Goal: Complete application form: Complete application form

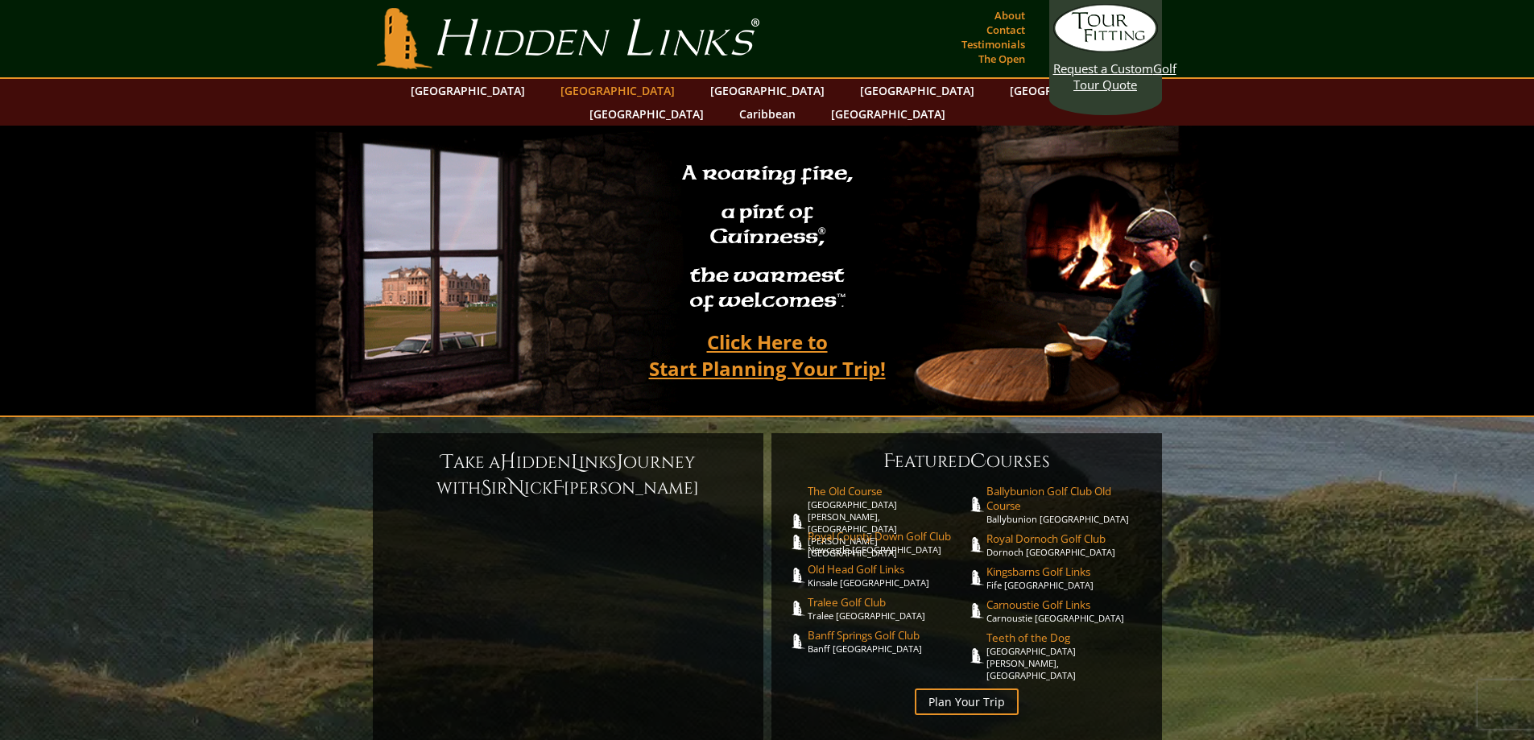
click at [592, 93] on link "[GEOGRAPHIC_DATA]" at bounding box center [617, 90] width 130 height 23
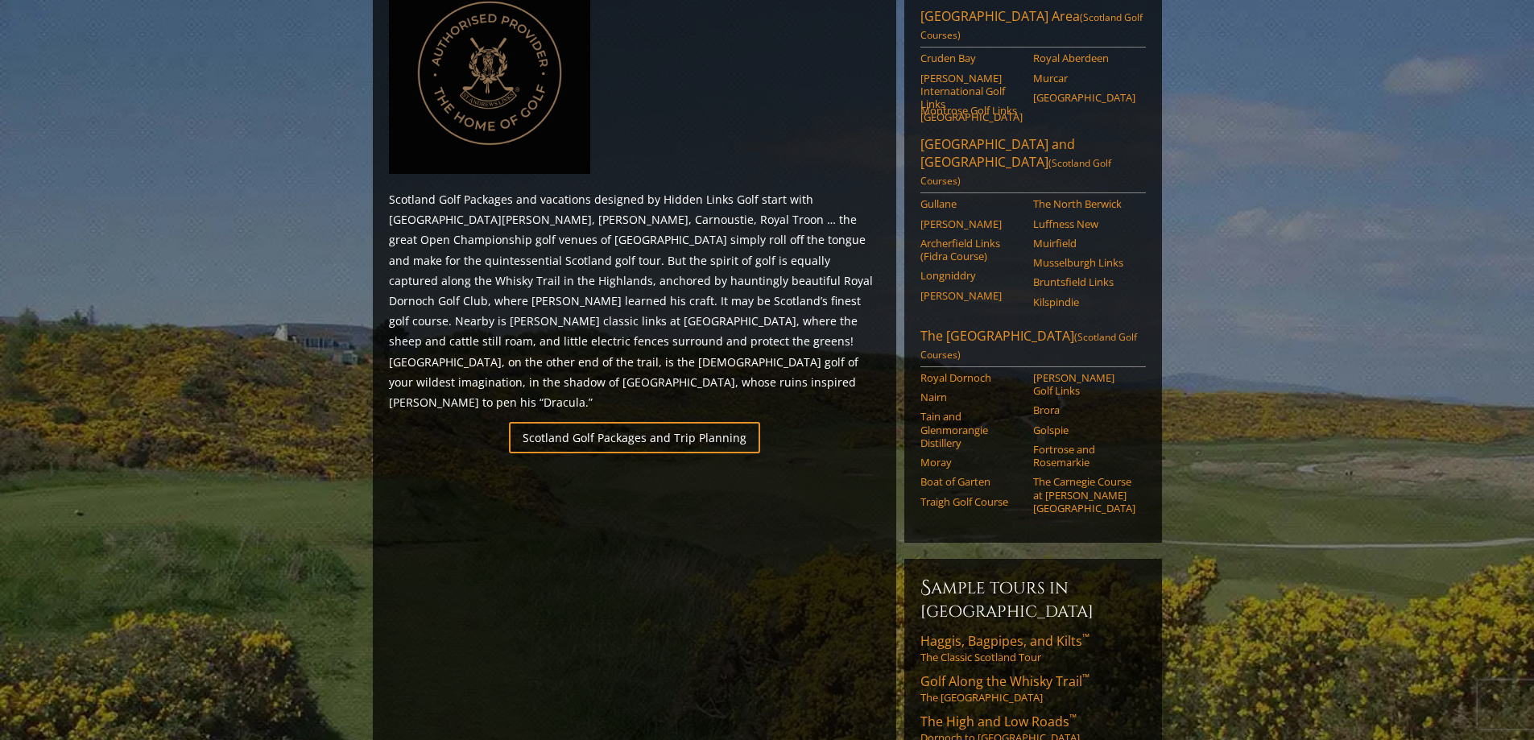
scroll to position [805, 0]
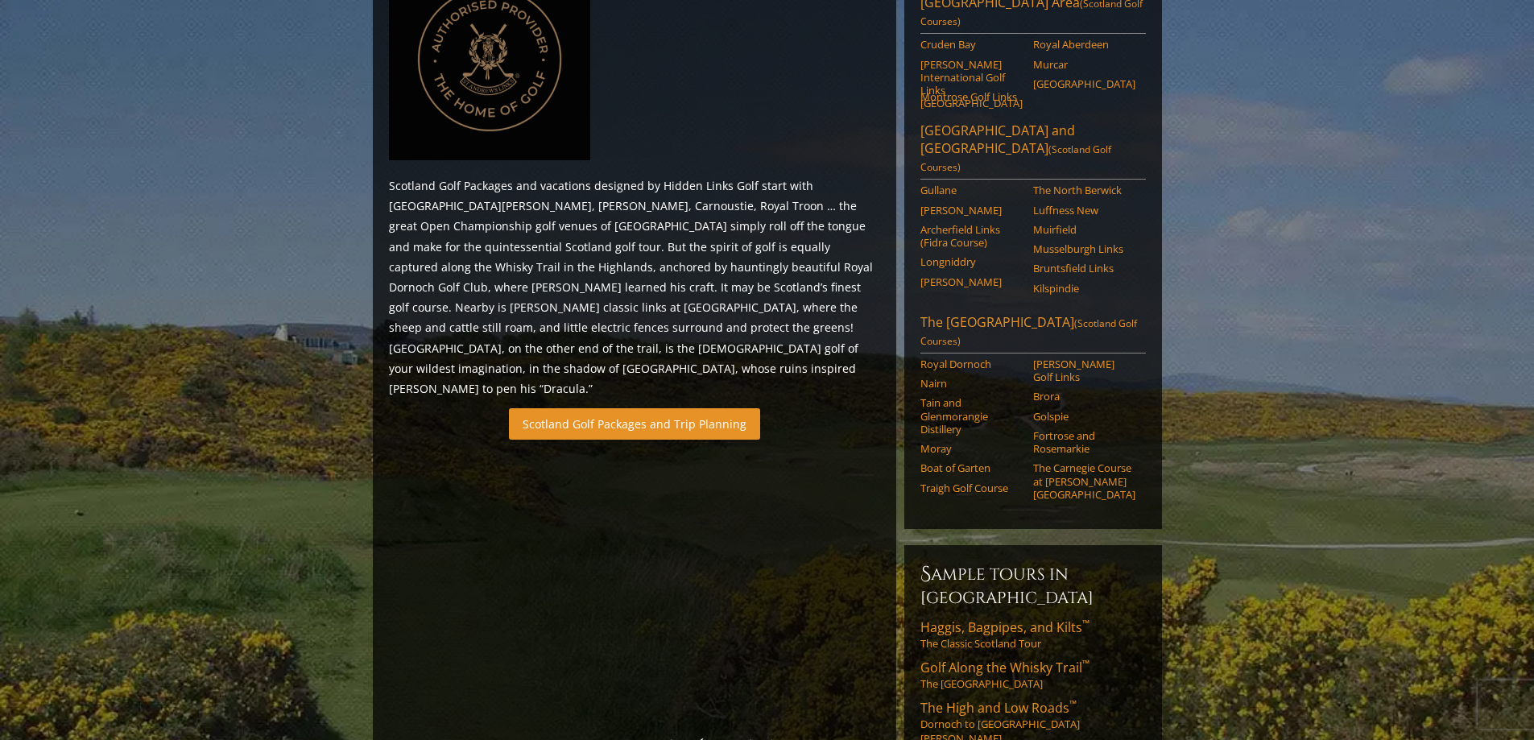
click at [599, 408] on link "Scotland Golf Packages and Trip Planning" at bounding box center [634, 423] width 251 height 31
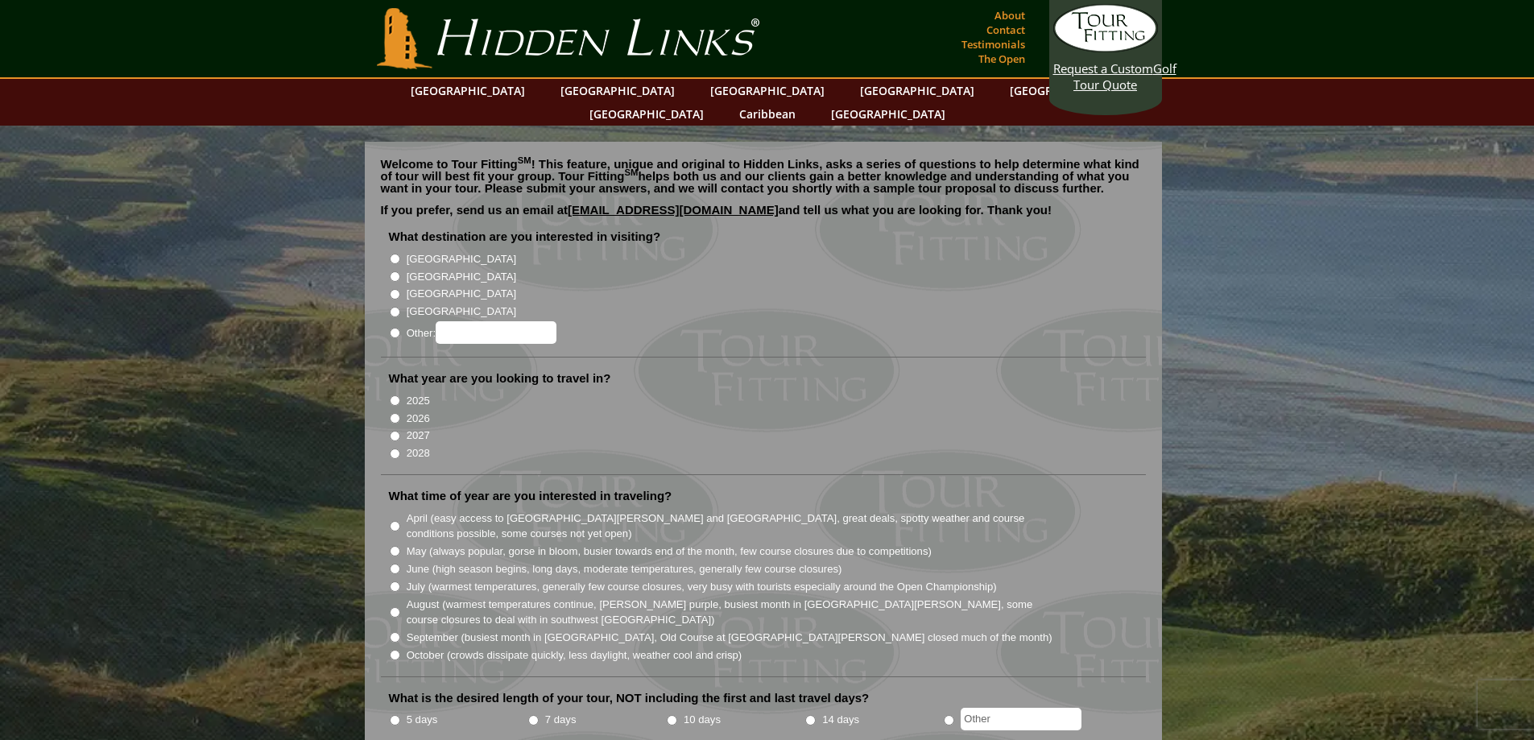
click at [395, 271] on input "[GEOGRAPHIC_DATA]" at bounding box center [395, 276] width 10 height 10
radio input "true"
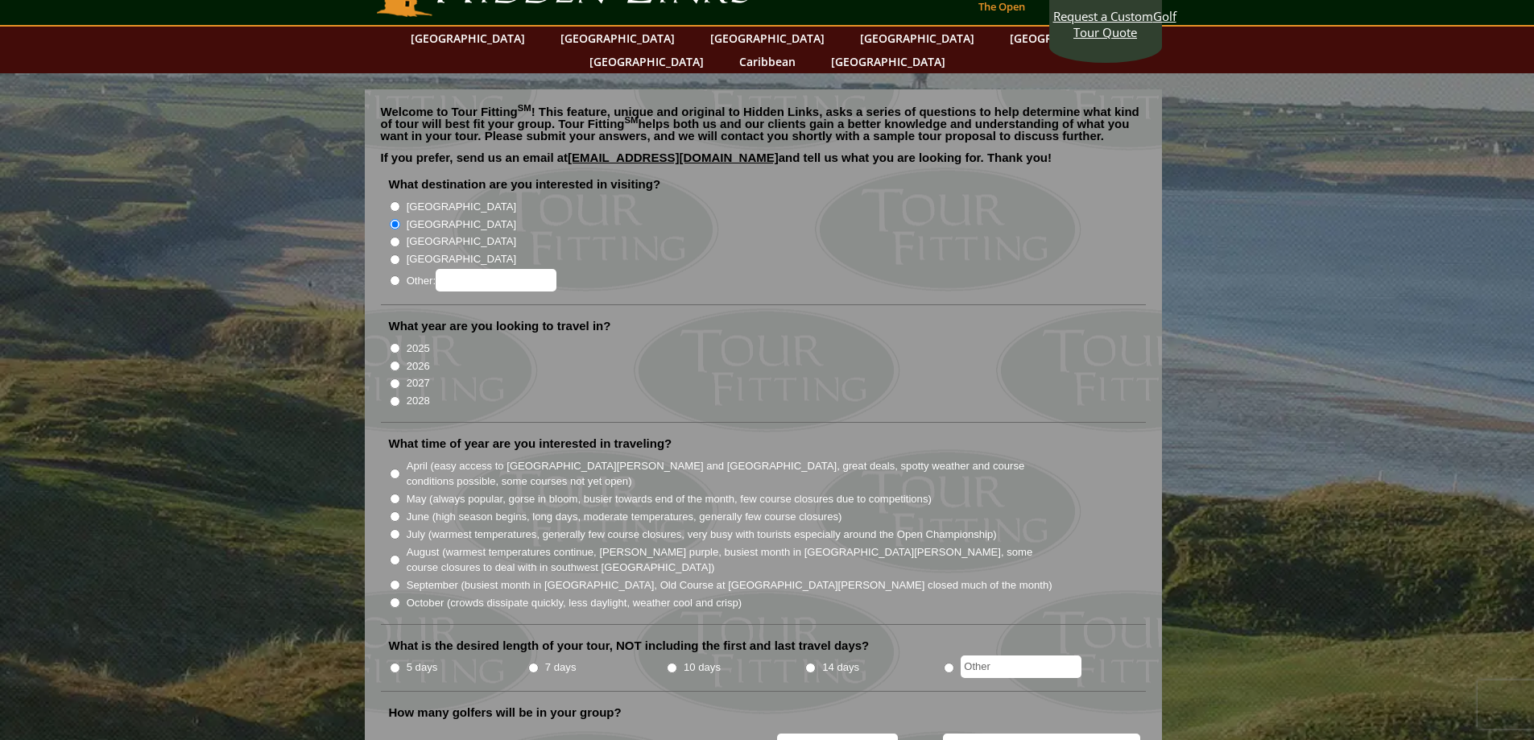
scroll to position [81, 0]
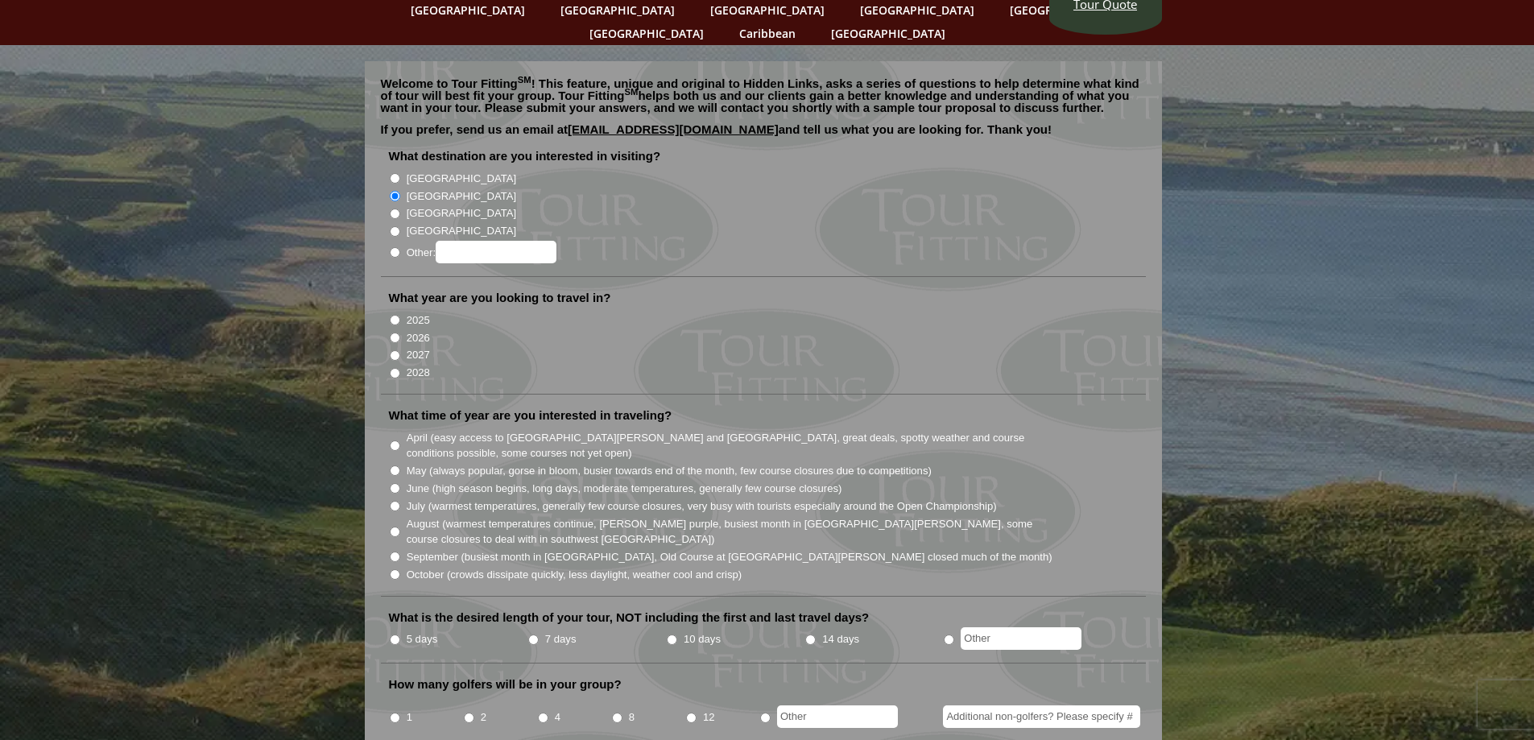
click at [394, 333] on input "2026" at bounding box center [395, 338] width 10 height 10
radio input "true"
click at [395, 527] on input "August (warmest temperatures continue, heather bright purple, busiest month in …" at bounding box center [395, 532] width 10 height 10
radio input "true"
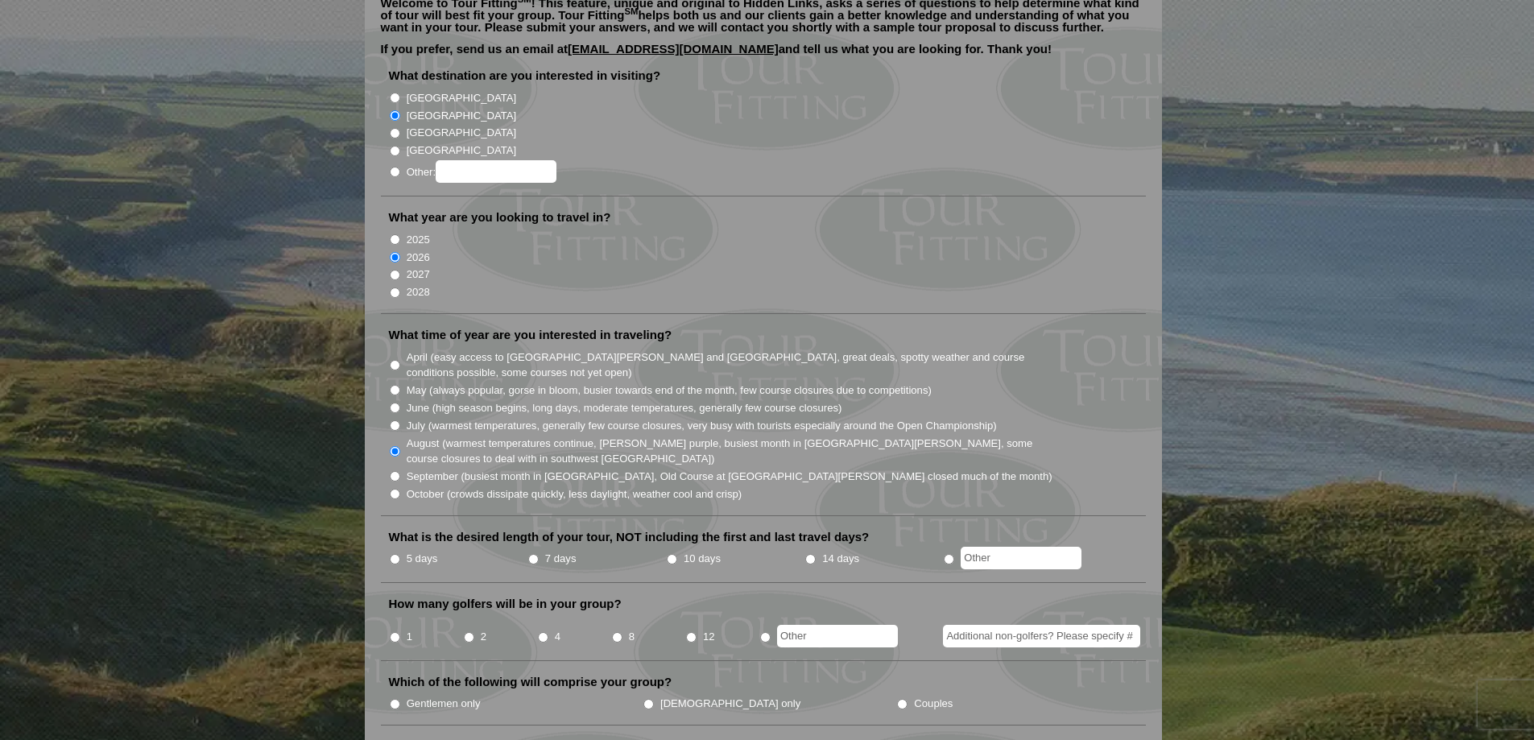
click at [393, 554] on input "5 days" at bounding box center [395, 559] width 10 height 10
radio input "true"
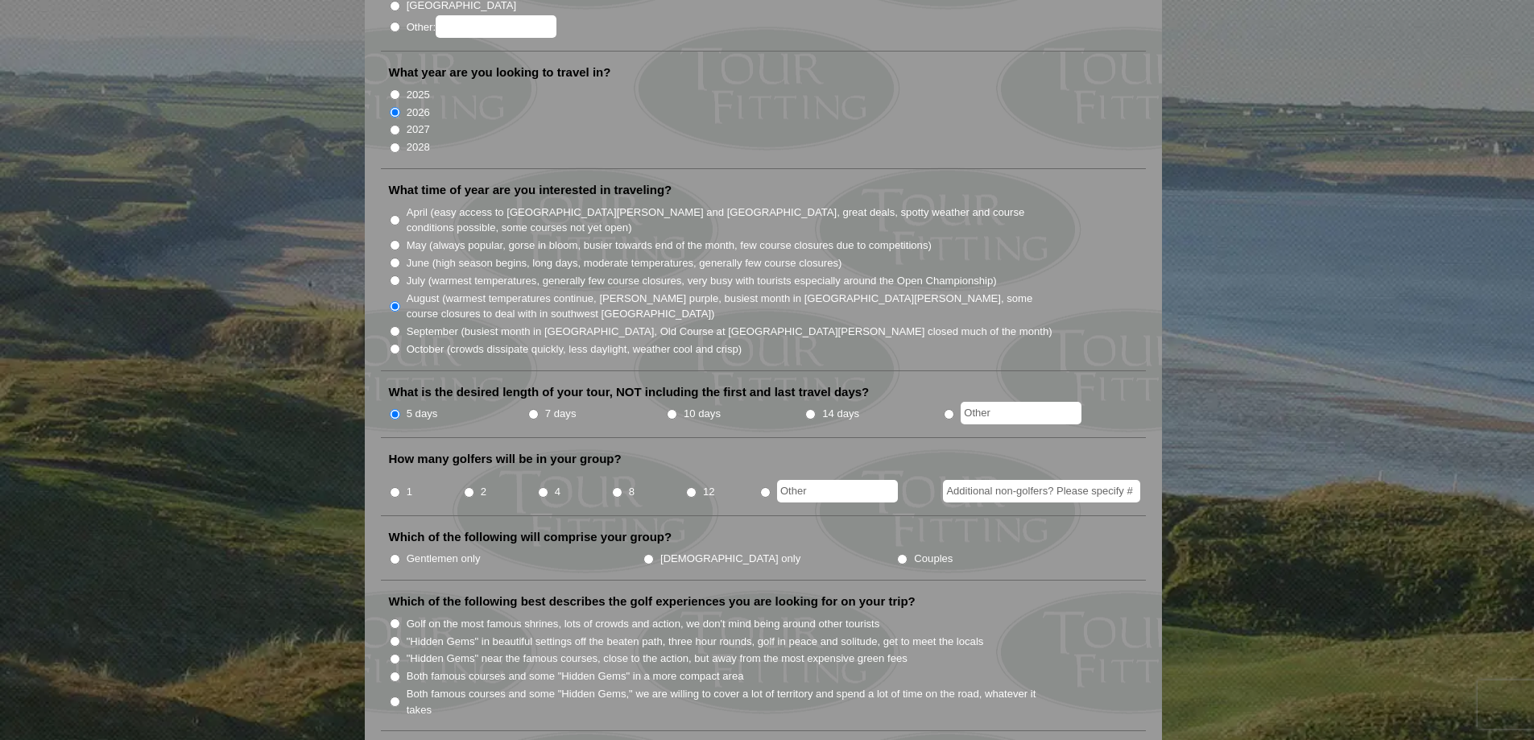
scroll to position [322, 0]
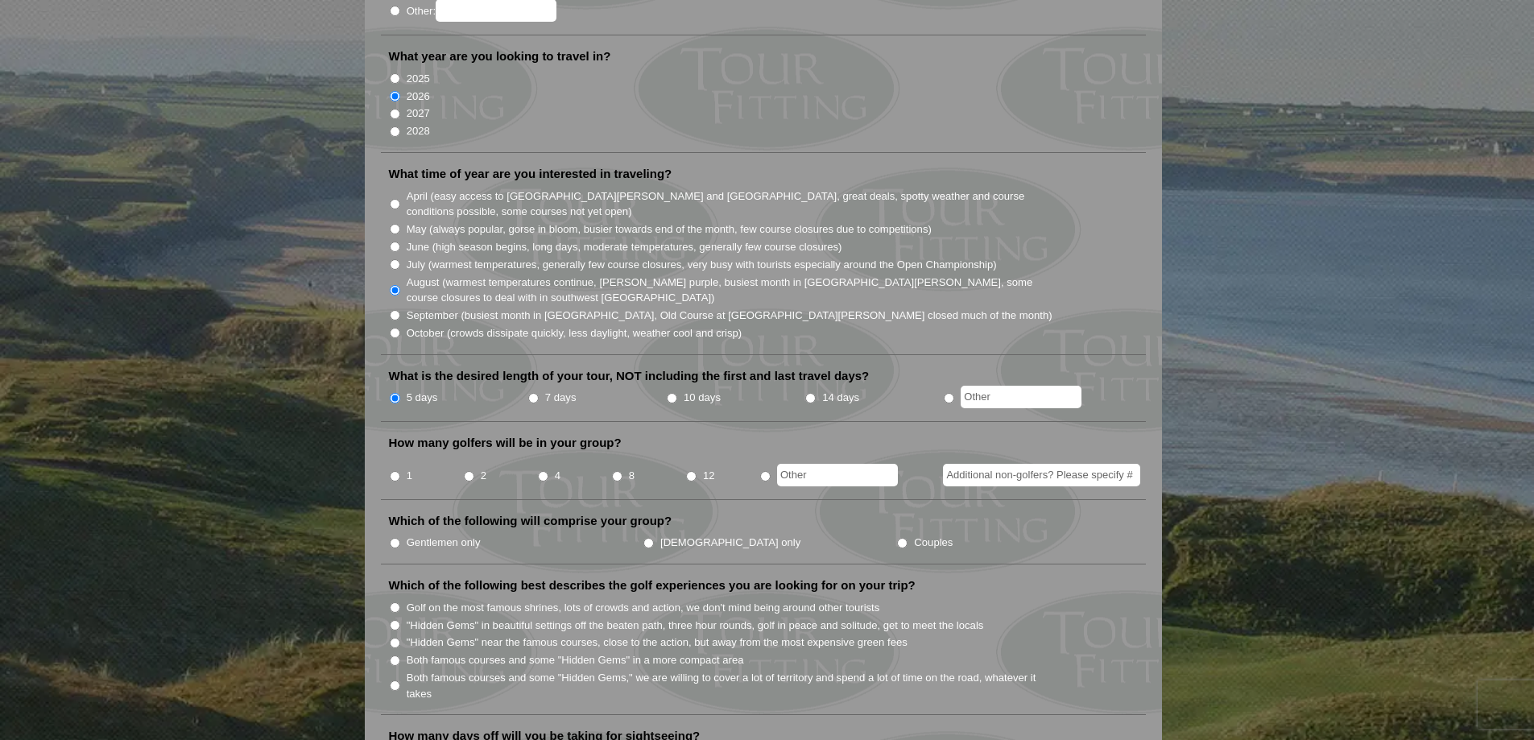
click at [616, 471] on input "8" at bounding box center [617, 476] width 10 height 10
radio input "true"
click at [978, 464] on input "Additional non-golfers? Please specify #" at bounding box center [1041, 475] width 197 height 23
type input "8"
click at [897, 538] on input "Couples" at bounding box center [902, 543] width 10 height 10
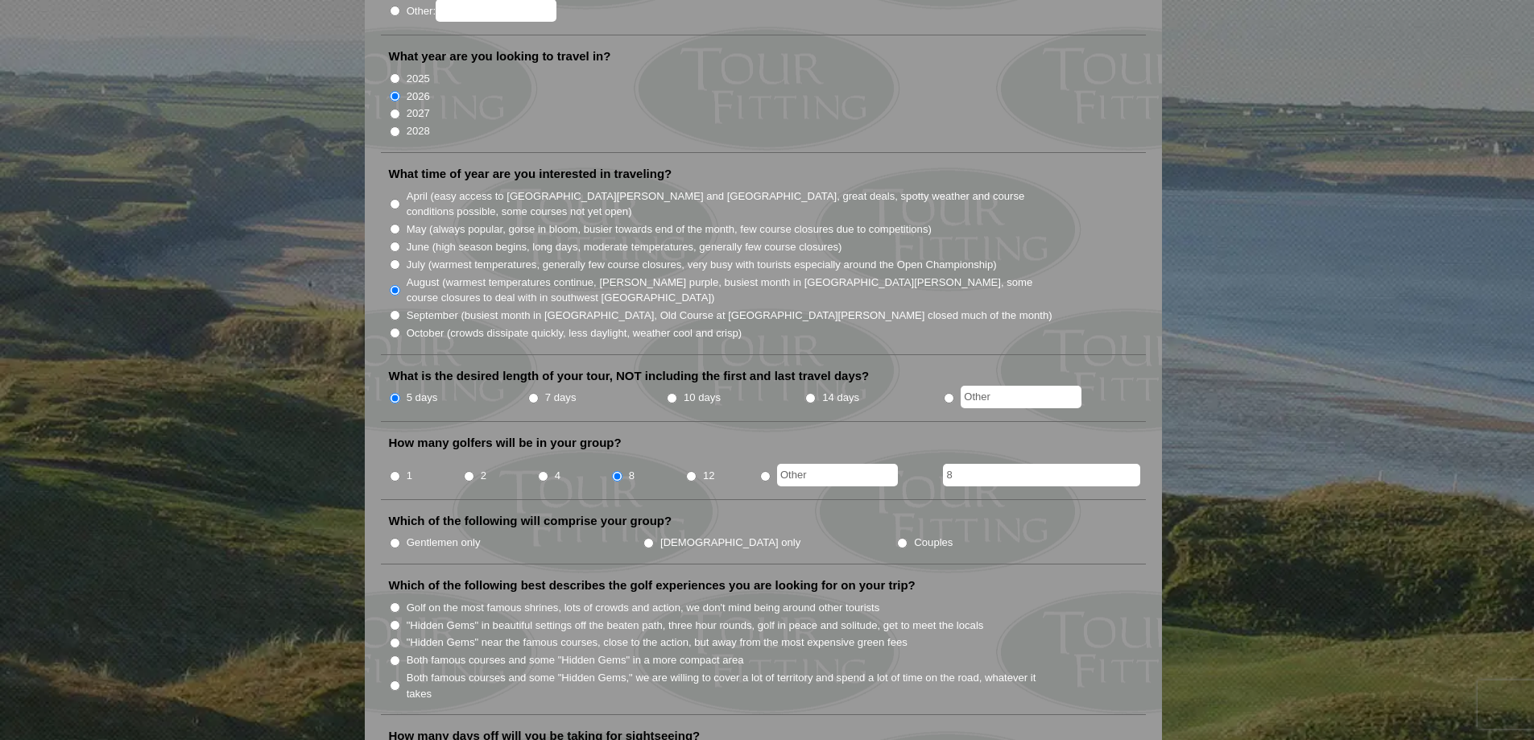
radio input "true"
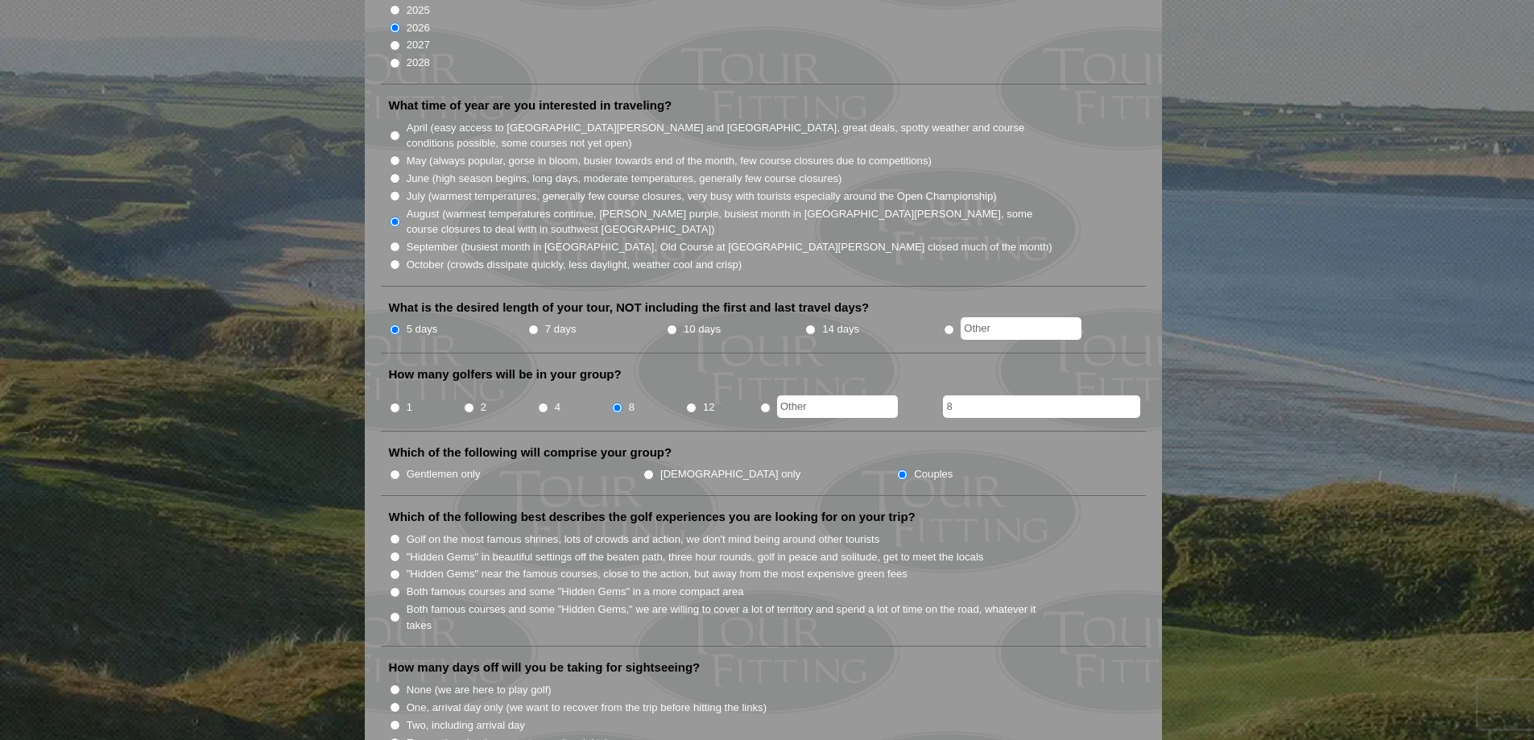
scroll to position [483, 0]
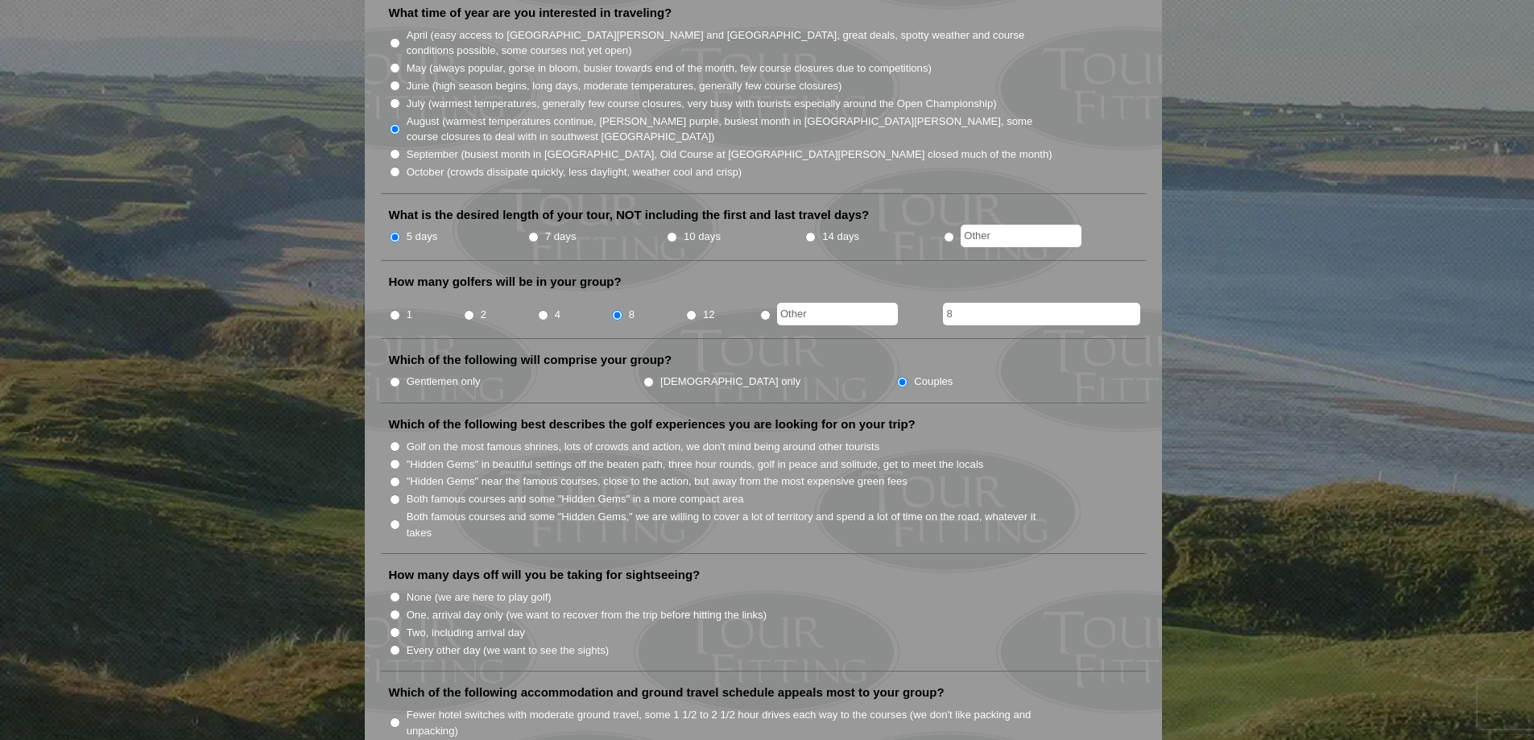
click at [398, 494] on input "Both famous courses and some "Hidden Gems" in a more compact area" at bounding box center [395, 499] width 10 height 10
radio input "true"
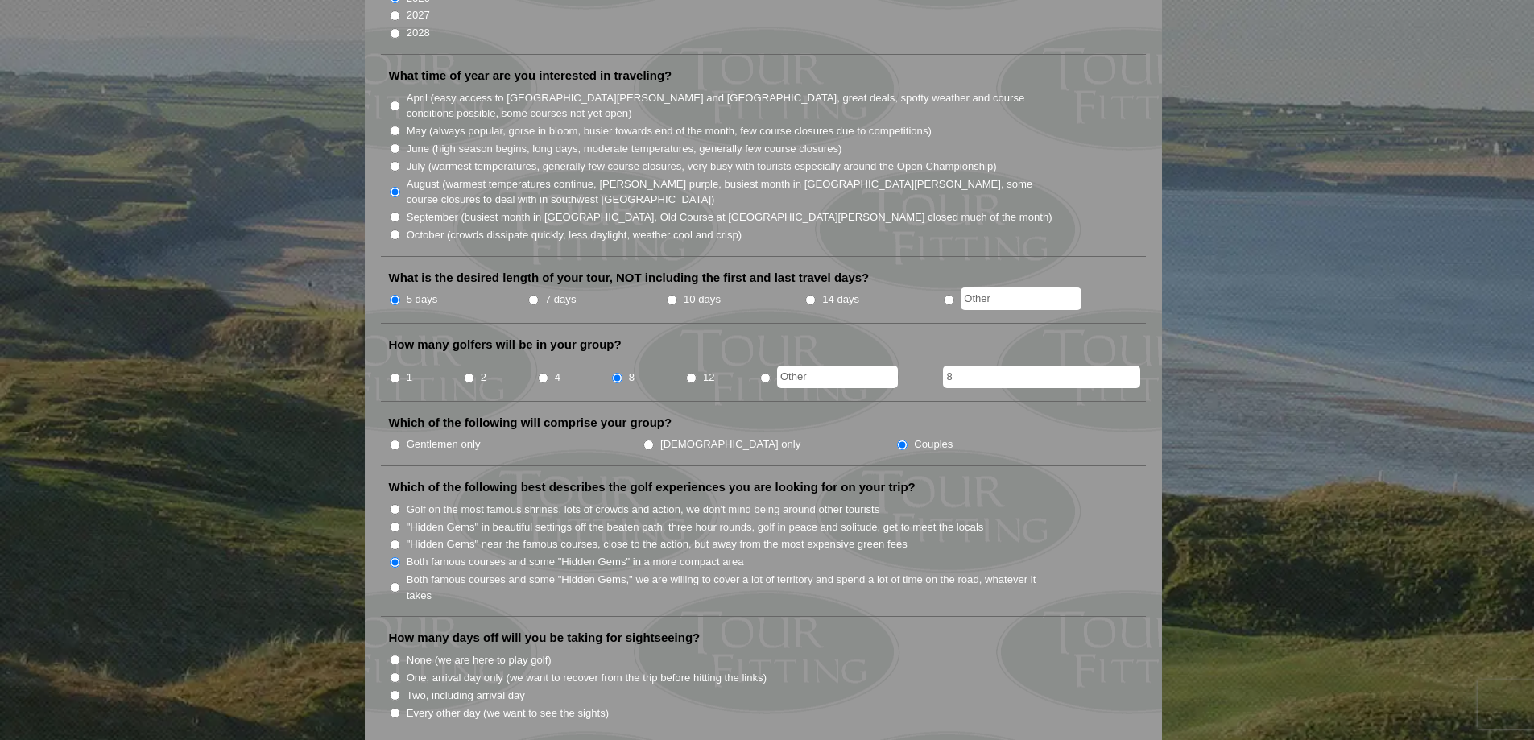
scroll to position [403, 0]
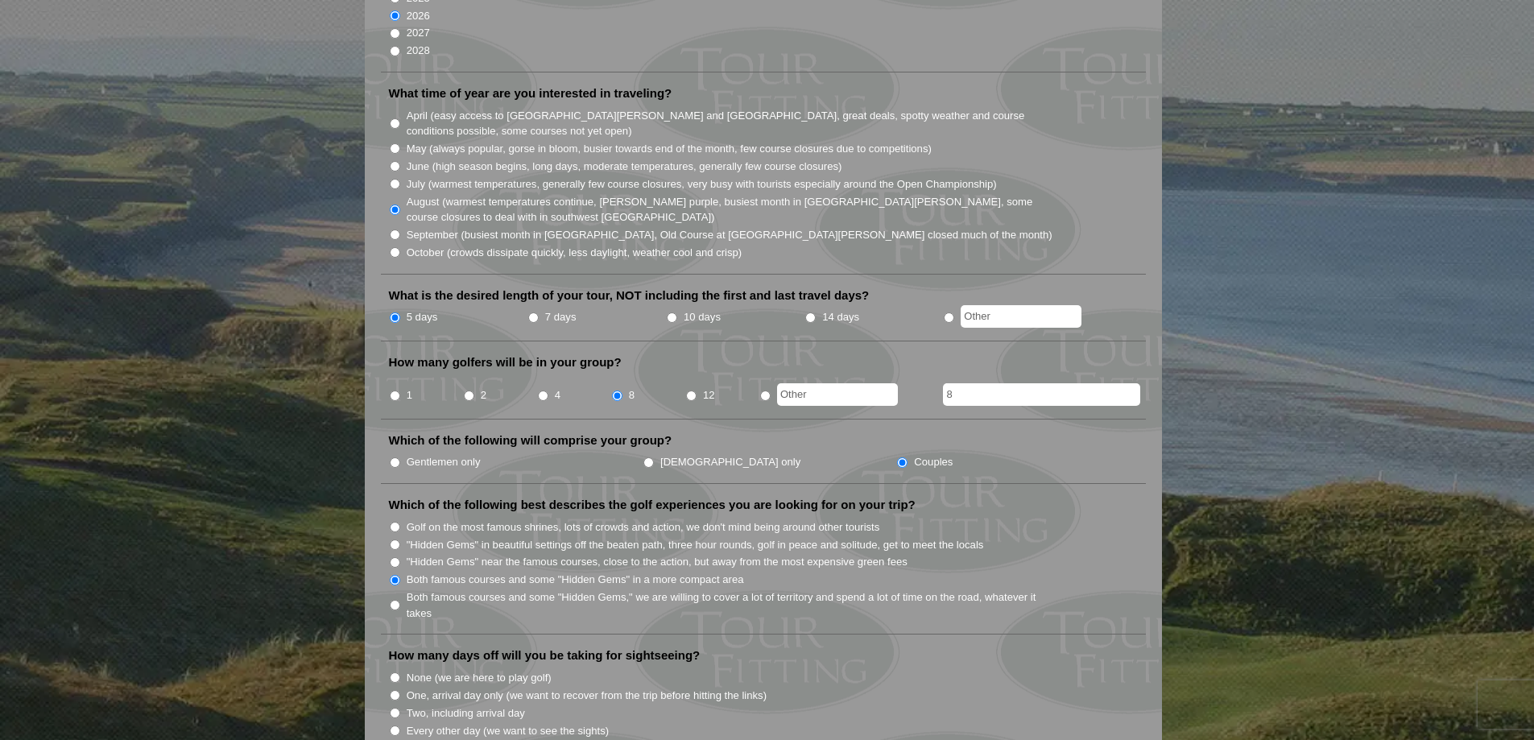
click at [533, 312] on input "7 days" at bounding box center [533, 317] width 10 height 10
radio input "true"
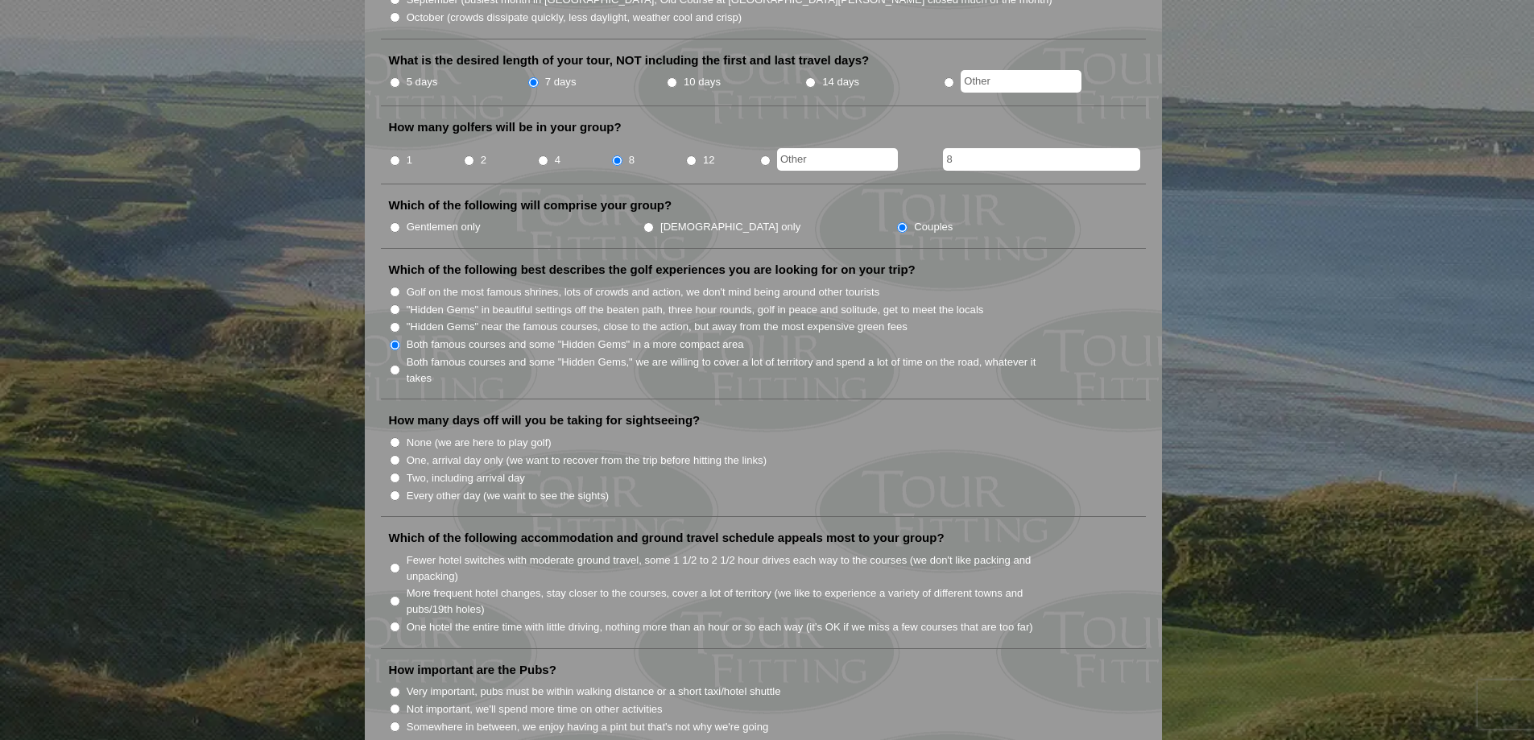
scroll to position [644, 0]
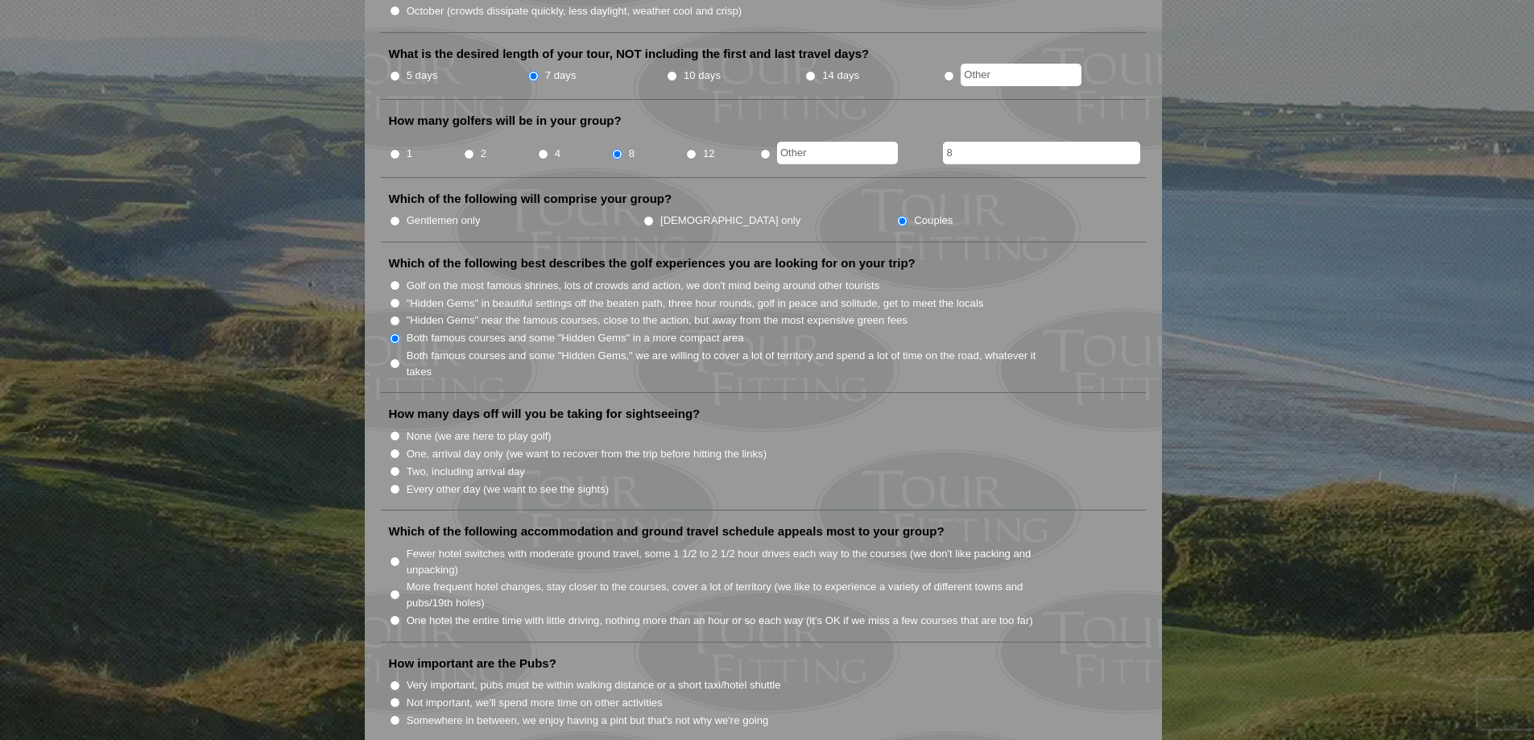
click at [394, 71] on input "5 days" at bounding box center [395, 76] width 10 height 10
radio input "true"
click at [395, 448] on input "One, arrival day only (we want to recover from the trip before hitting the link…" at bounding box center [395, 453] width 10 height 10
radio input "true"
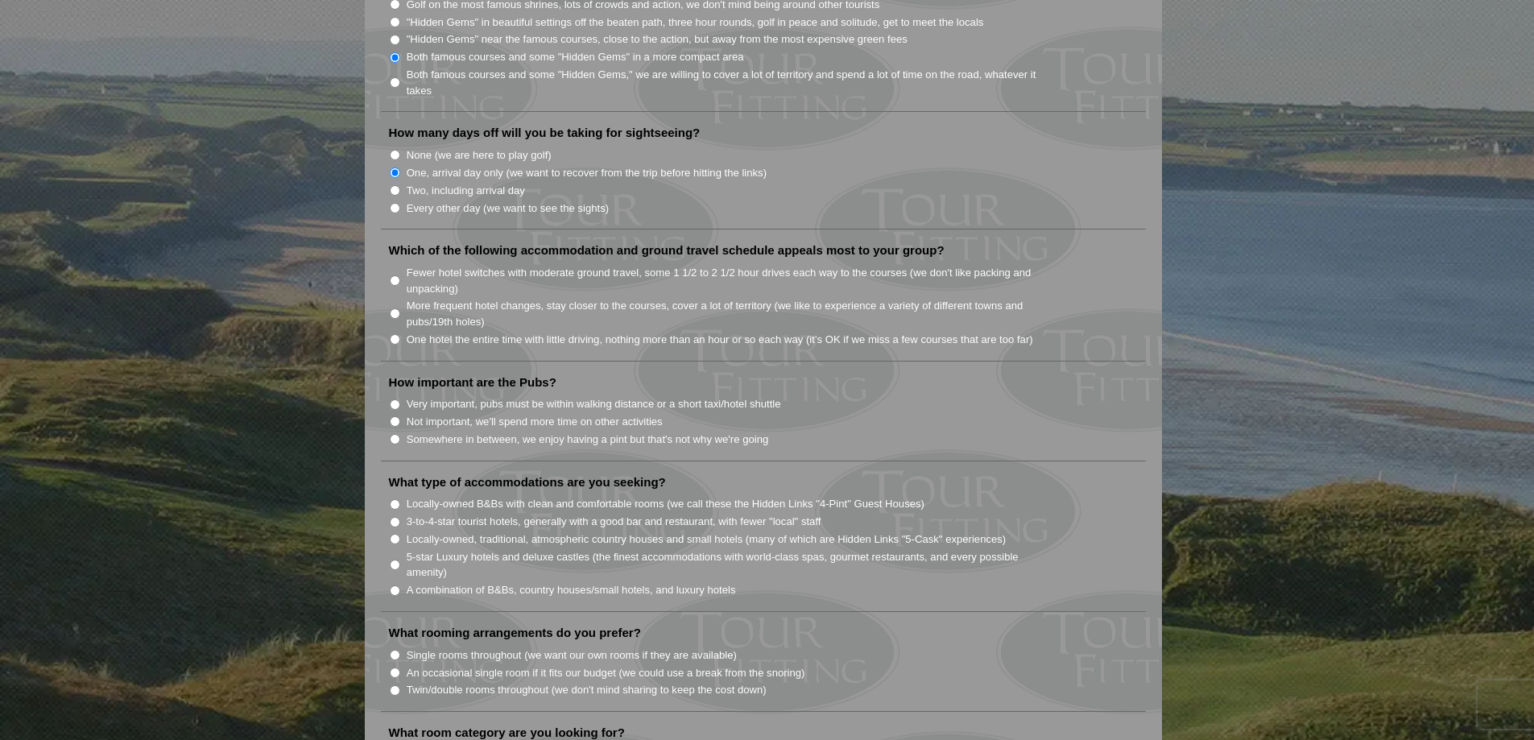
scroll to position [966, 0]
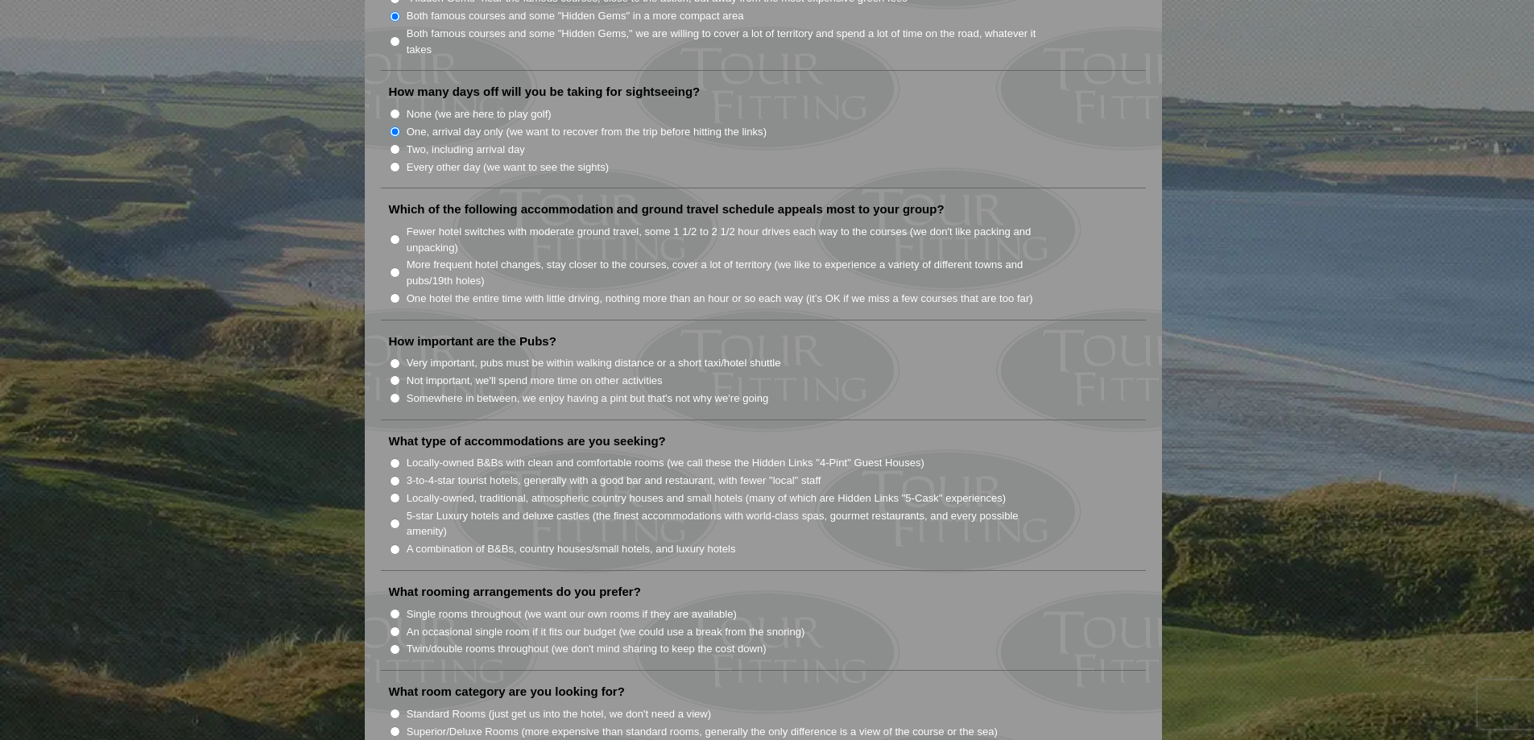
click at [393, 358] on input "Very important, pubs must be within walking distance or a short taxi/hotel shut…" at bounding box center [395, 363] width 10 height 10
radio input "true"
click at [395, 519] on input "5-star Luxury hotels and deluxe castles (the finest accommodations with world-c…" at bounding box center [395, 524] width 10 height 10
radio input "true"
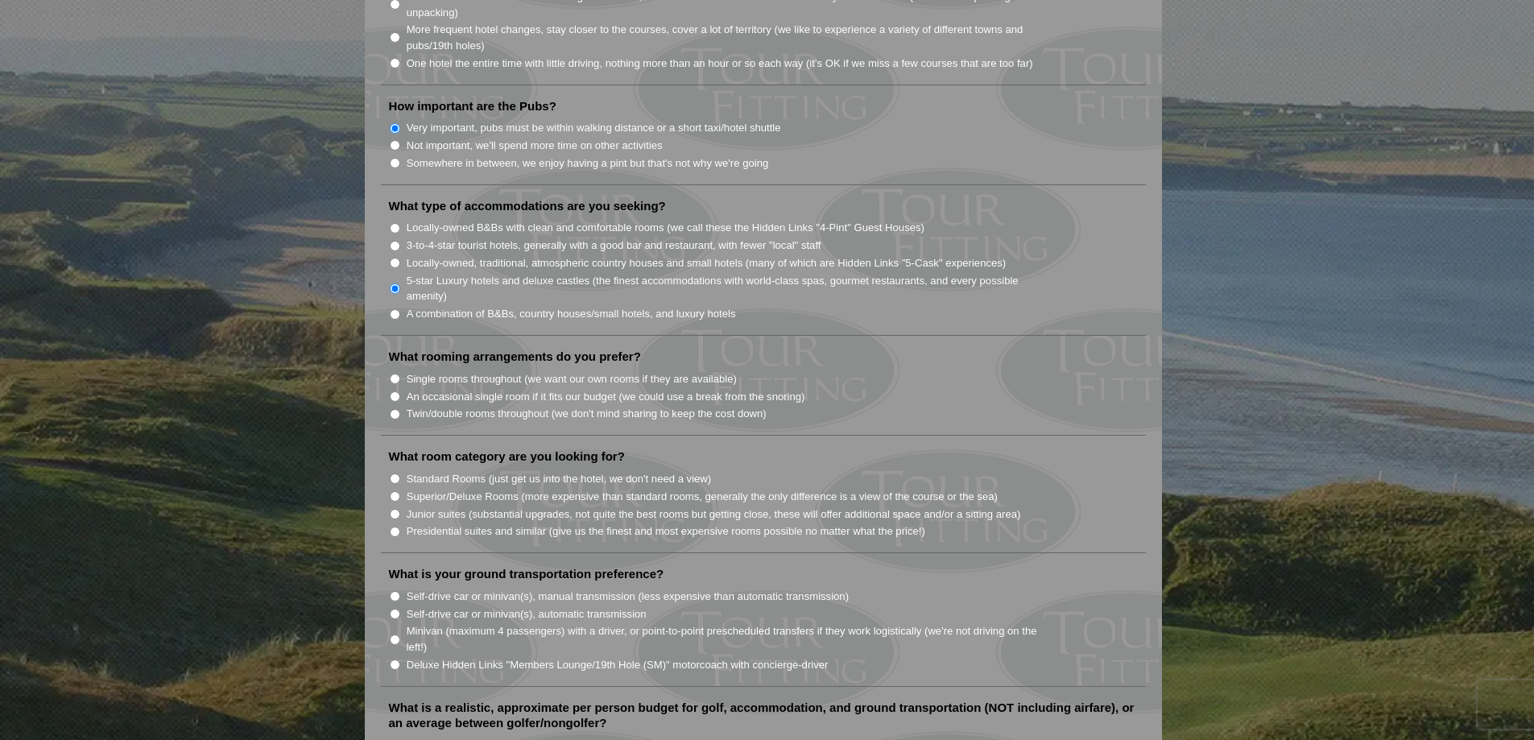
scroll to position [1208, 0]
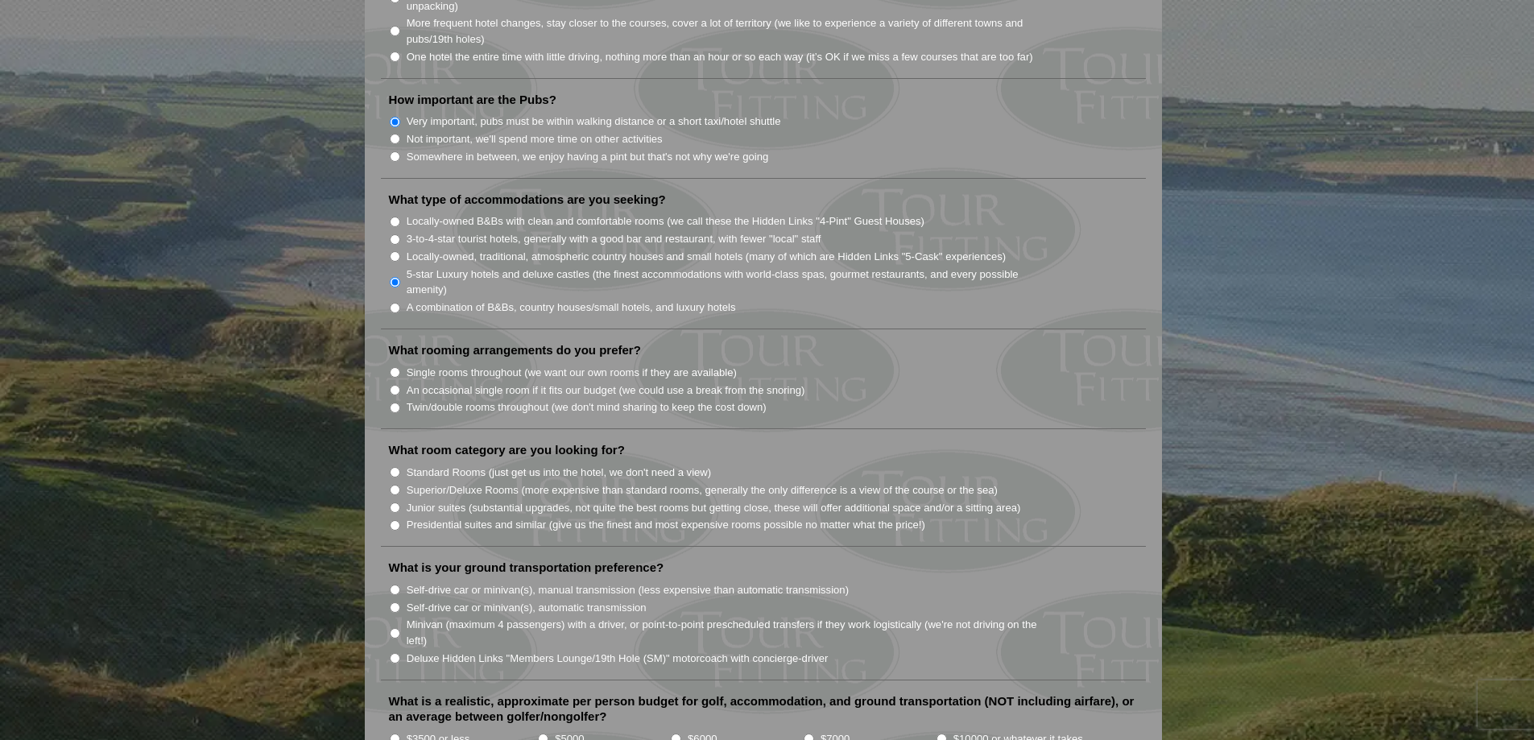
click at [396, 502] on input "Junior suites (substantial upgrades, not quite the best rooms but getting close…" at bounding box center [395, 507] width 10 height 10
radio input "true"
click at [391, 367] on input "Single rooms throughout (we want our own rooms if they are available)" at bounding box center [395, 372] width 10 height 10
radio input "true"
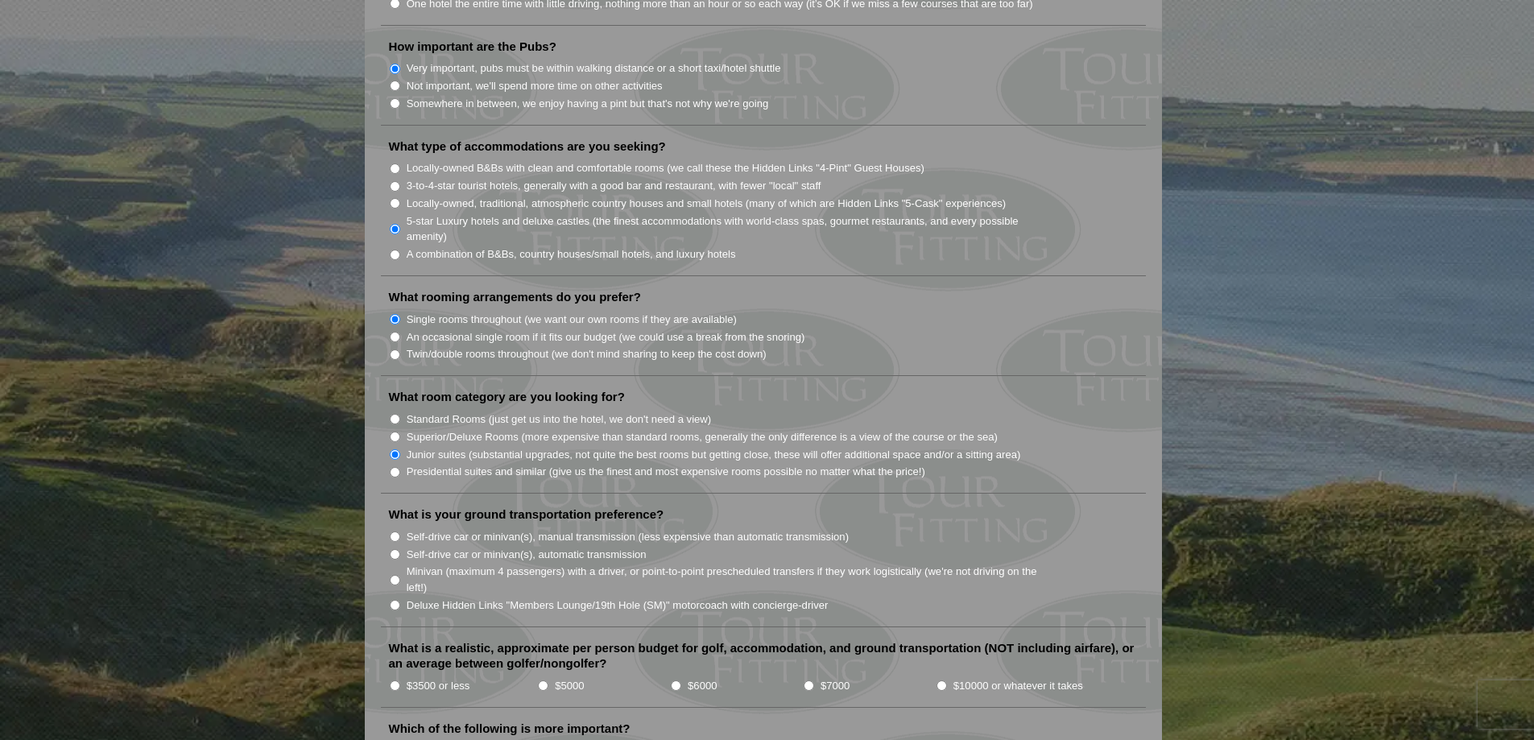
scroll to position [1288, 0]
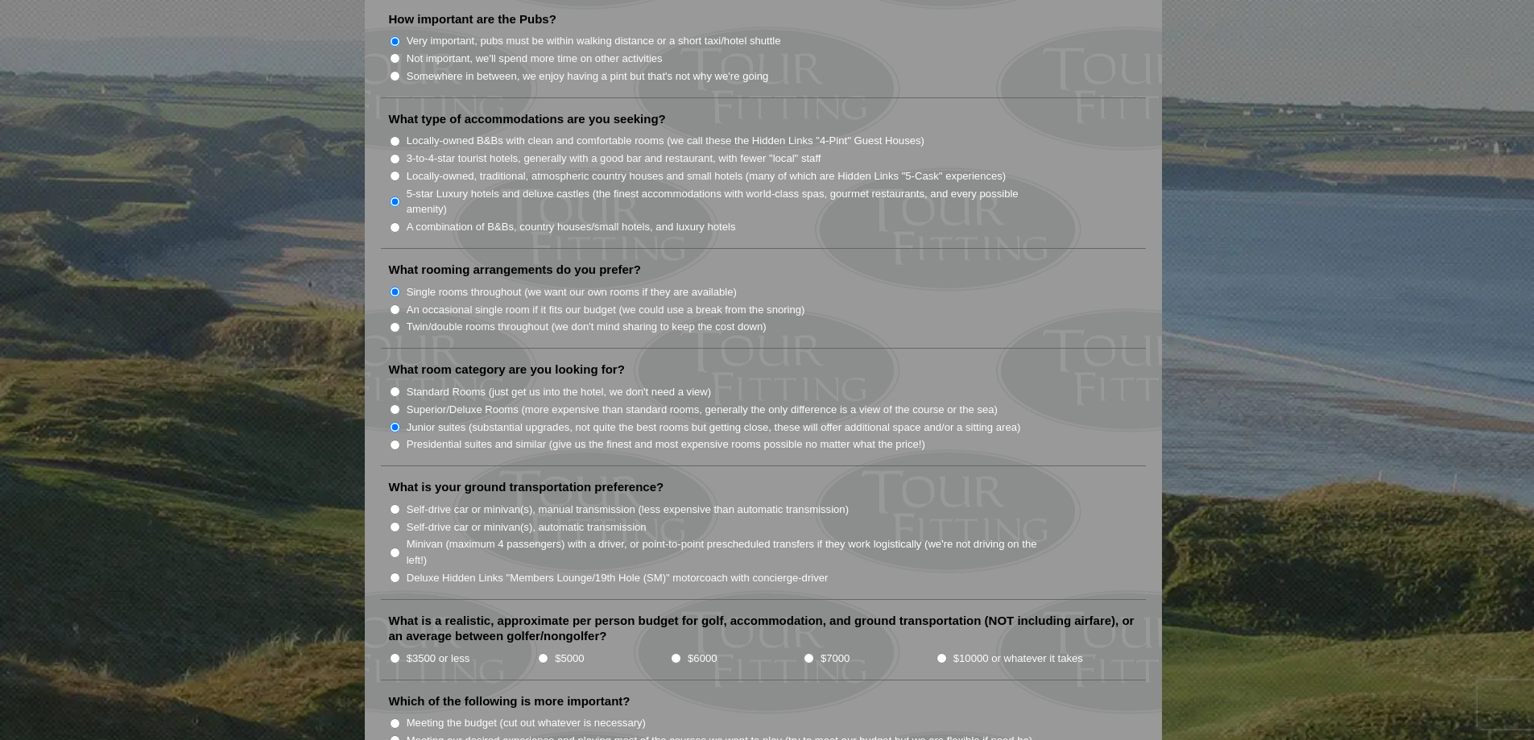
click at [399, 572] on input "Deluxe Hidden Links "Members Lounge/19th Hole (SM)" motorcoach with concierge-d…" at bounding box center [395, 577] width 10 height 10
radio input "true"
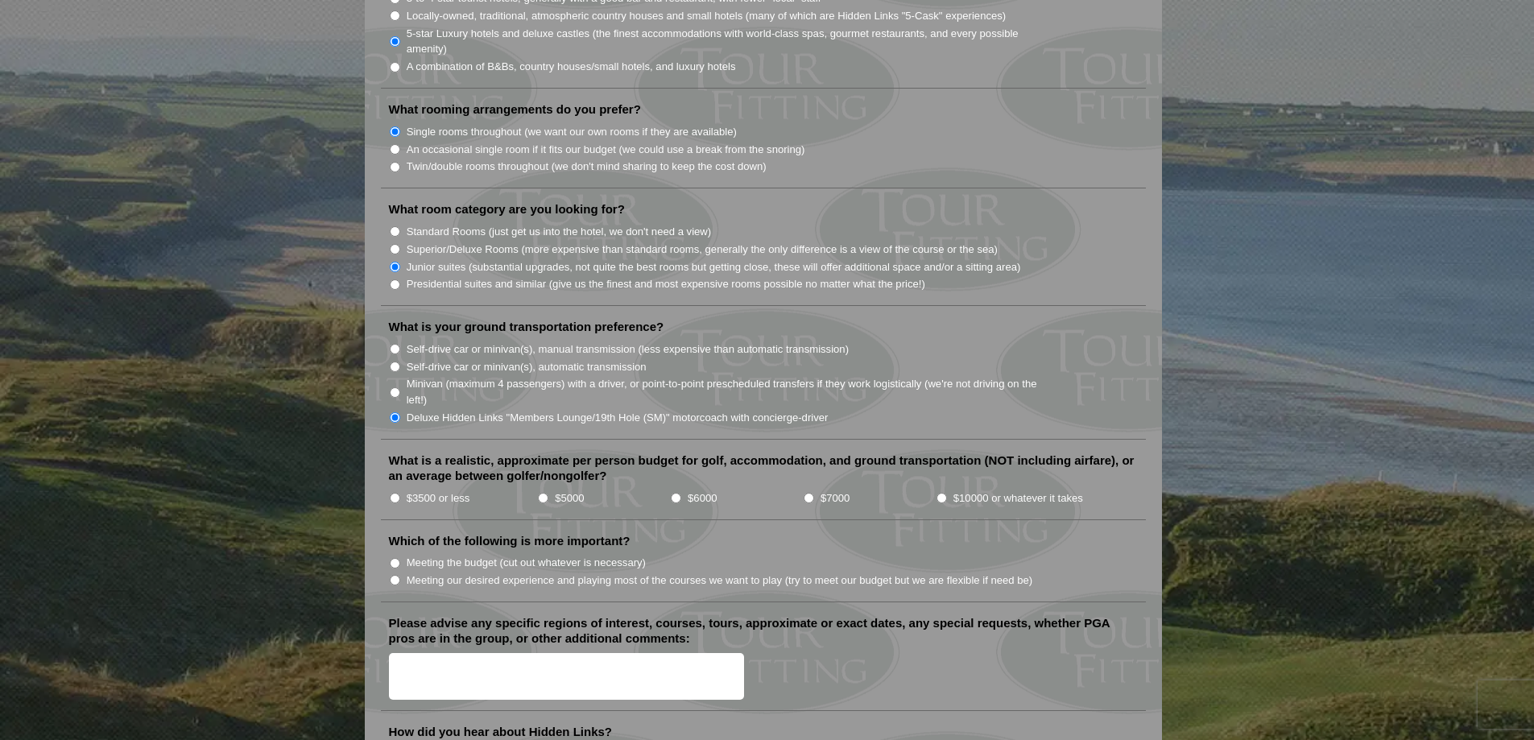
scroll to position [1449, 0]
click at [673, 492] on input "$6000" at bounding box center [676, 497] width 10 height 10
radio input "true"
click at [394, 574] on input "Meeting our desired experience and playing most of the courses we want to play …" at bounding box center [395, 579] width 10 height 10
radio input "true"
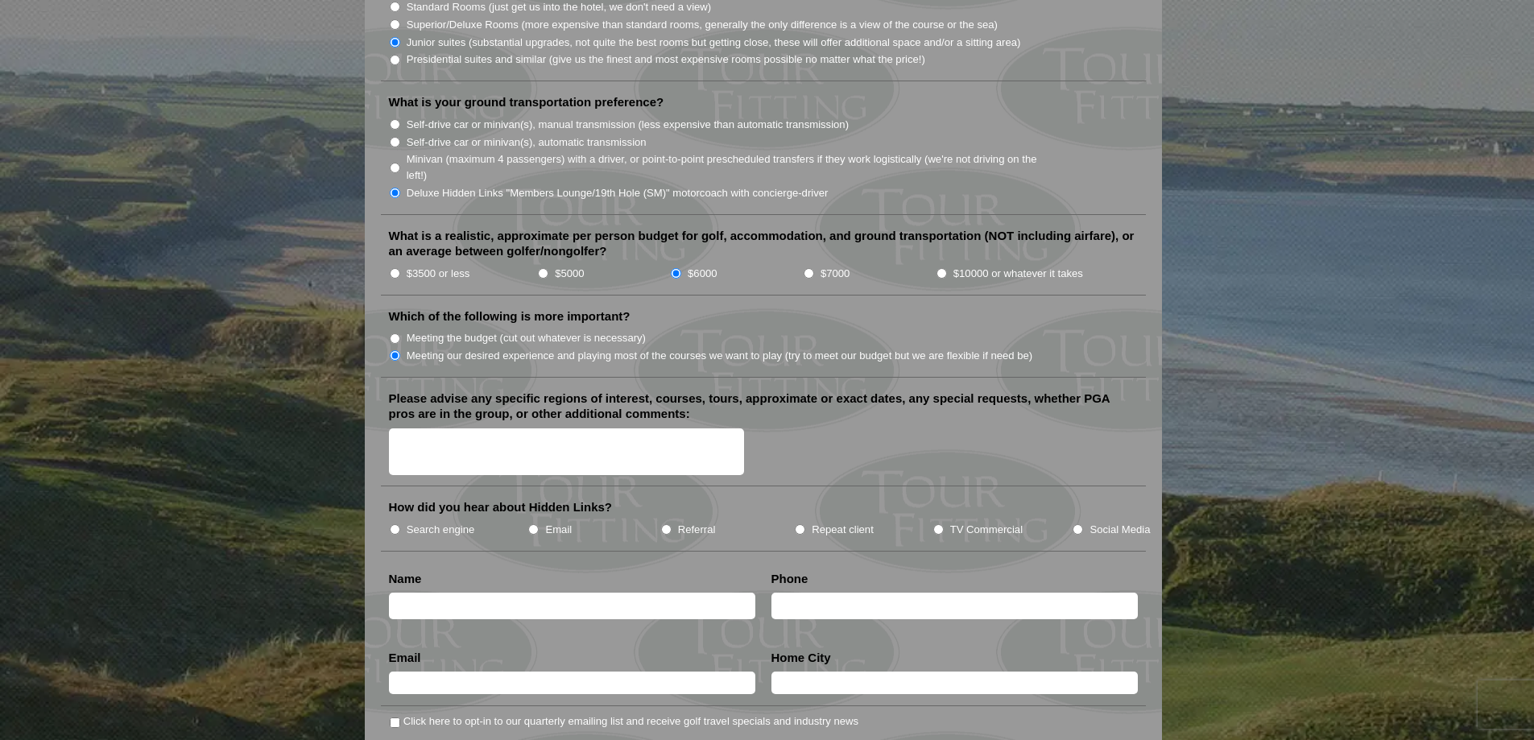
scroll to position [1691, 0]
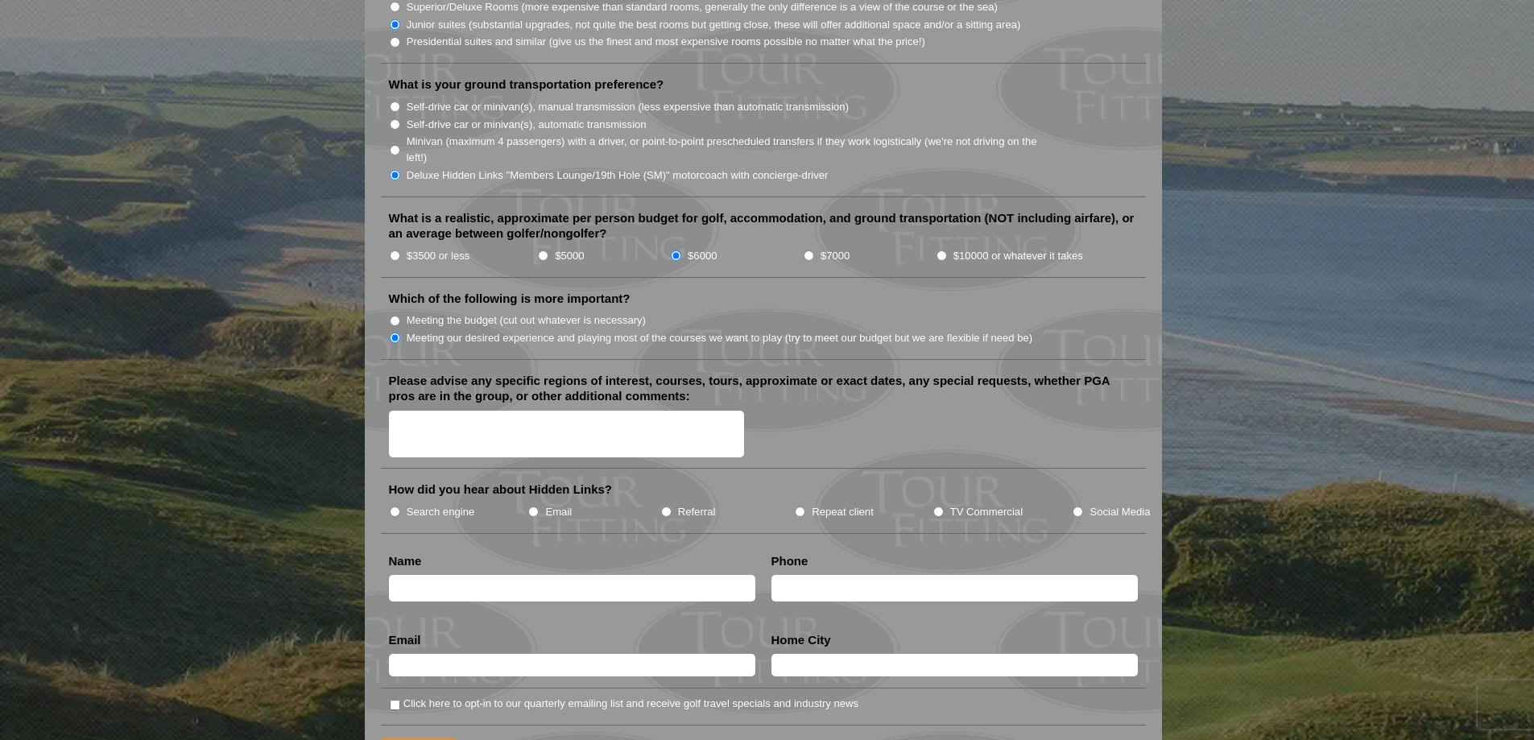
click at [454, 423] on textarea "Please advise any specific regions of interest, courses, tours, approximate or …" at bounding box center [567, 435] width 356 height 48
type textarea "old course st andrews"
click at [402, 502] on li "Search engine" at bounding box center [458, 511] width 139 height 18
click at [397, 502] on li "Search engine" at bounding box center [458, 511] width 139 height 18
click at [395, 506] on input "Search engine" at bounding box center [395, 511] width 10 height 10
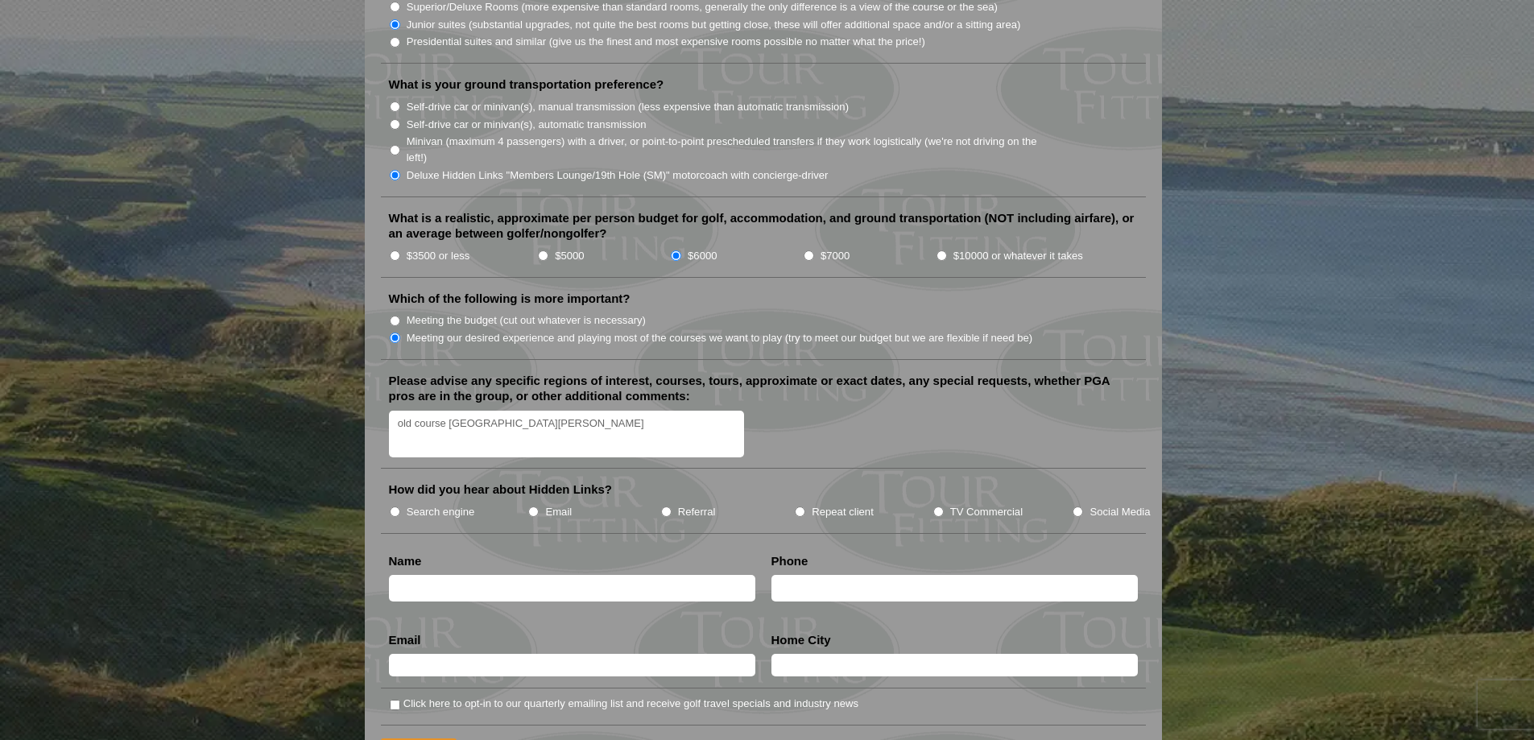
radio input "true"
click at [424, 575] on input "text" at bounding box center [572, 588] width 366 height 27
type input "Keith Dolan"
type input "518-229-7116"
type input "k.dolan8242@outlook.com"
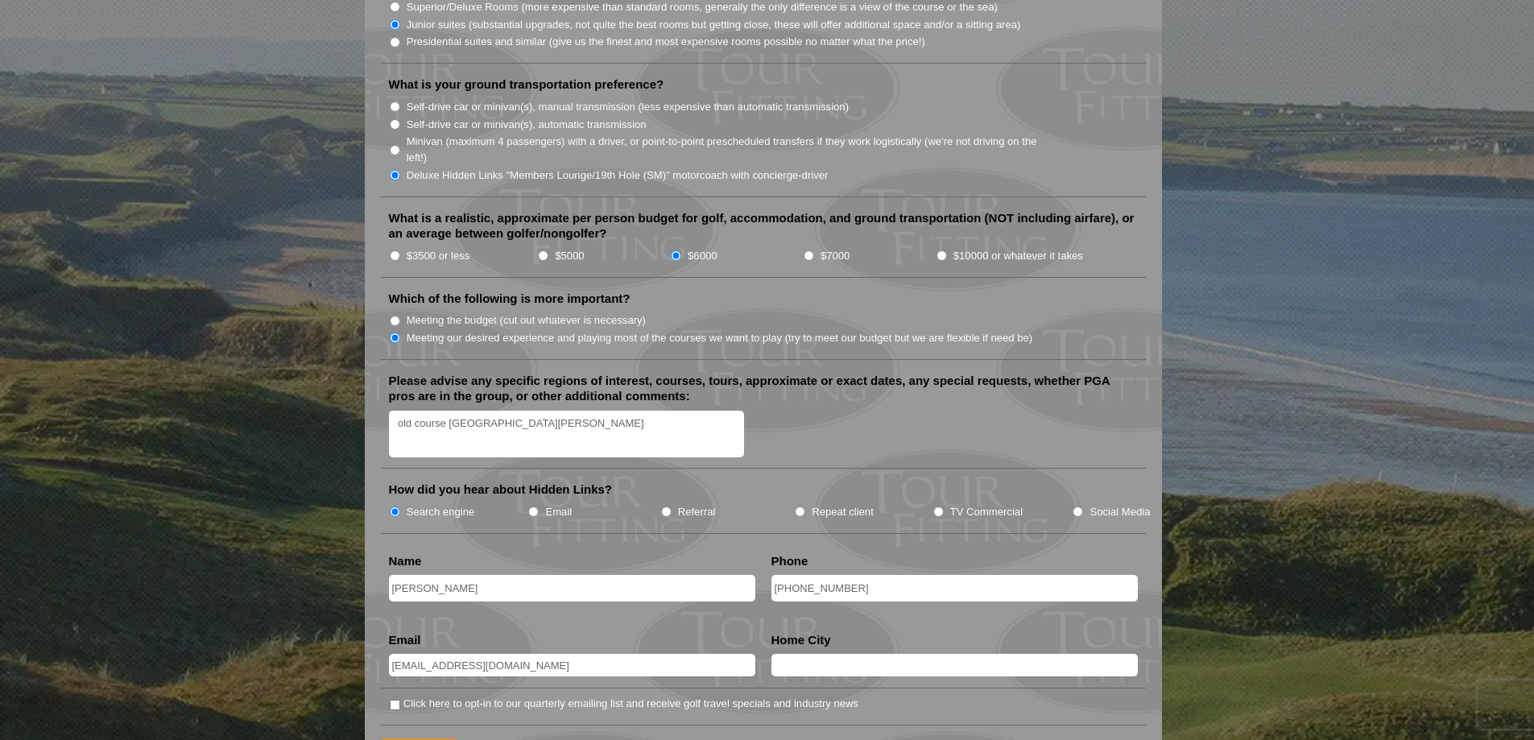
click at [837, 654] on input "text" at bounding box center [954, 665] width 366 height 23
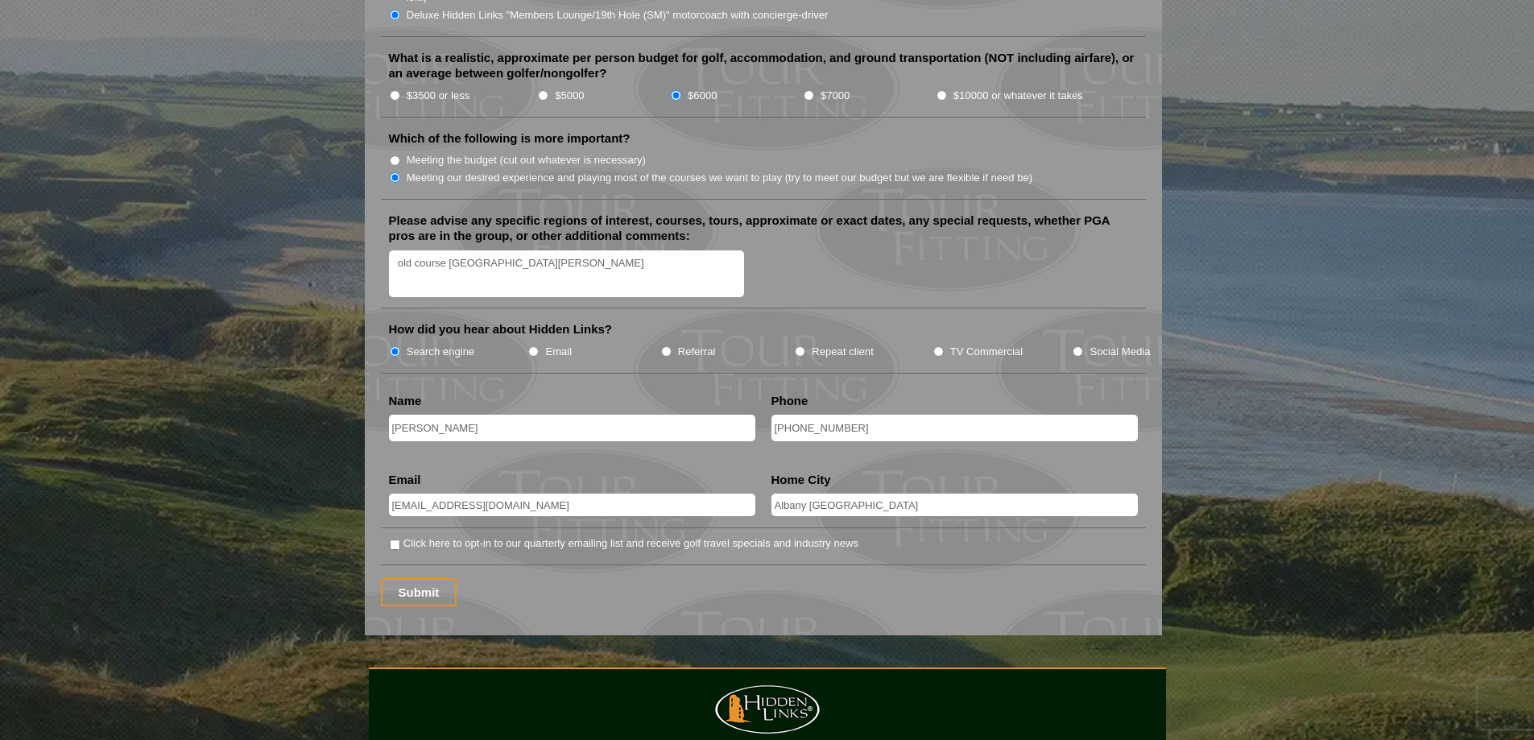
scroll to position [1852, 0]
type input "Albany ny"
click at [394, 539] on input "Click here to opt-in to our quarterly emailing list and receive golf travel spe…" at bounding box center [395, 544] width 10 height 10
checkbox input "true"
click at [428, 577] on input "Submit" at bounding box center [419, 591] width 76 height 28
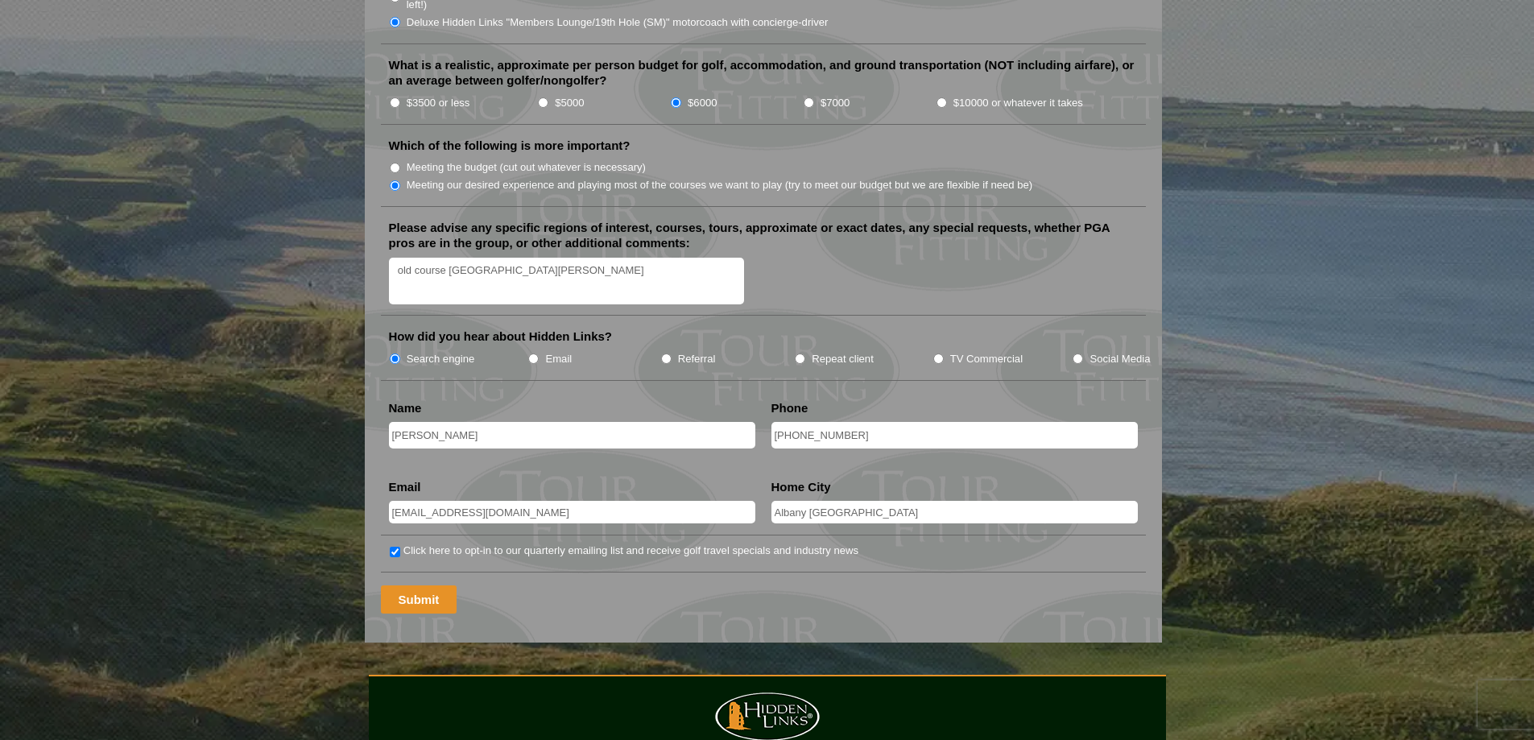
scroll to position [822, 0]
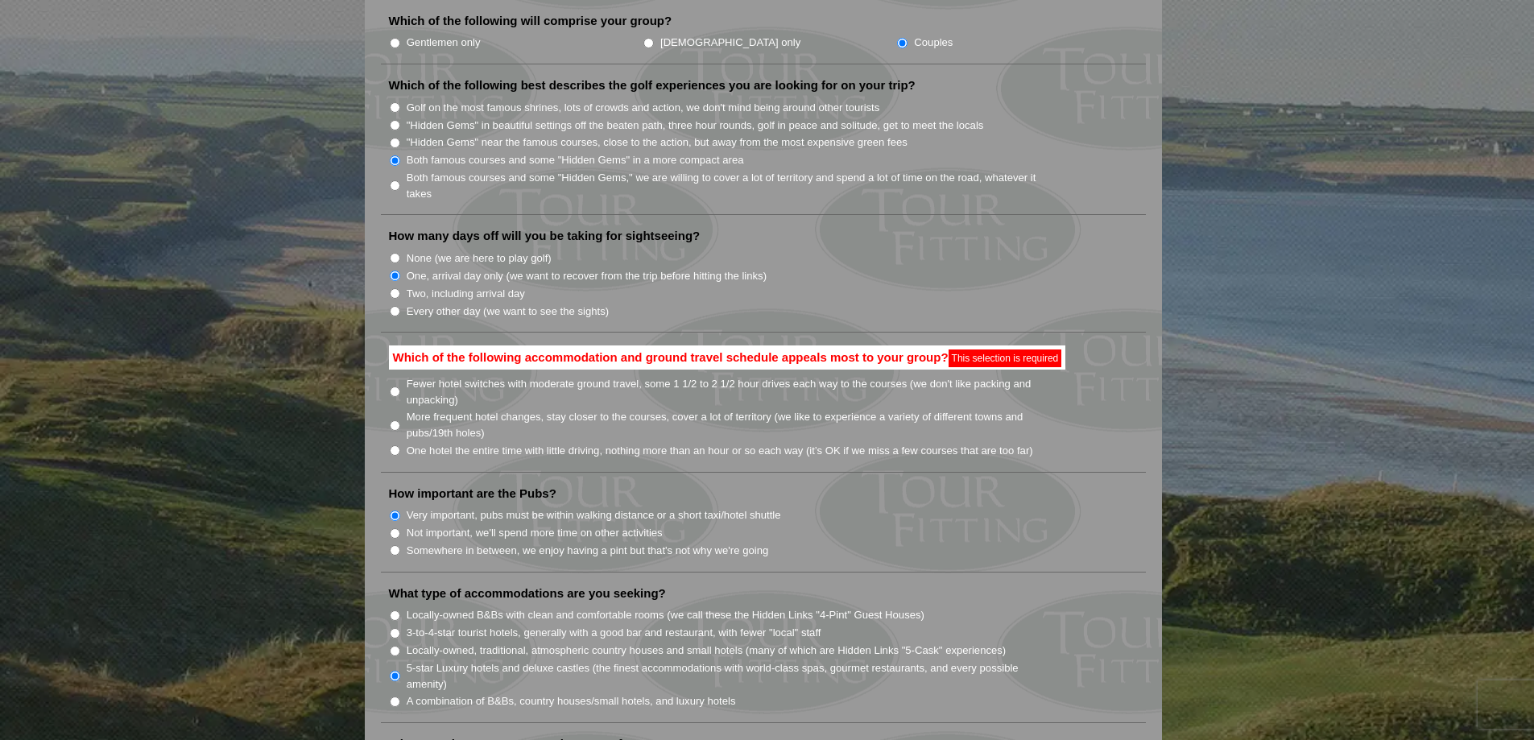
click at [397, 420] on input "More frequent hotel changes, stay closer to the courses, cover a lot of territo…" at bounding box center [395, 425] width 10 height 10
radio input "true"
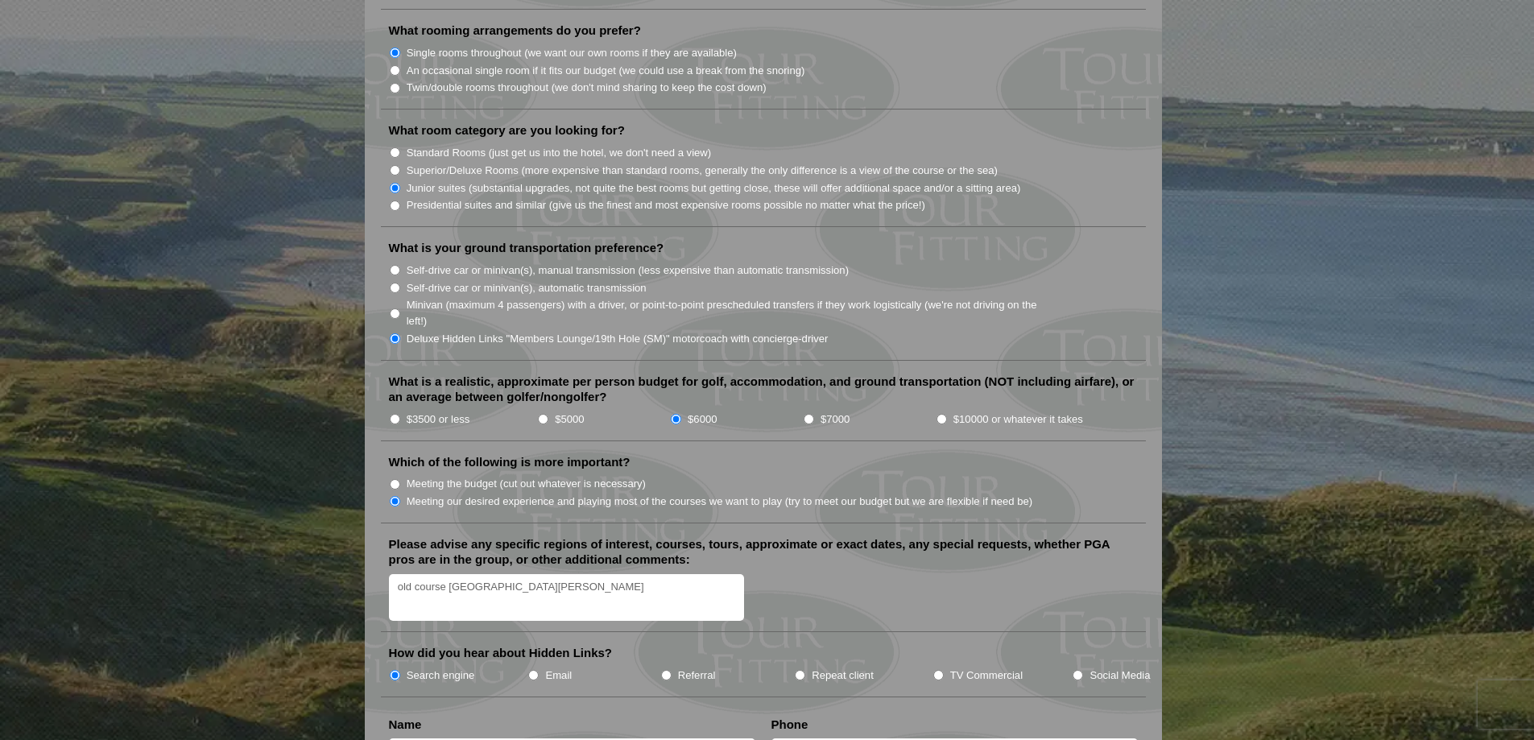
scroll to position [1788, 0]
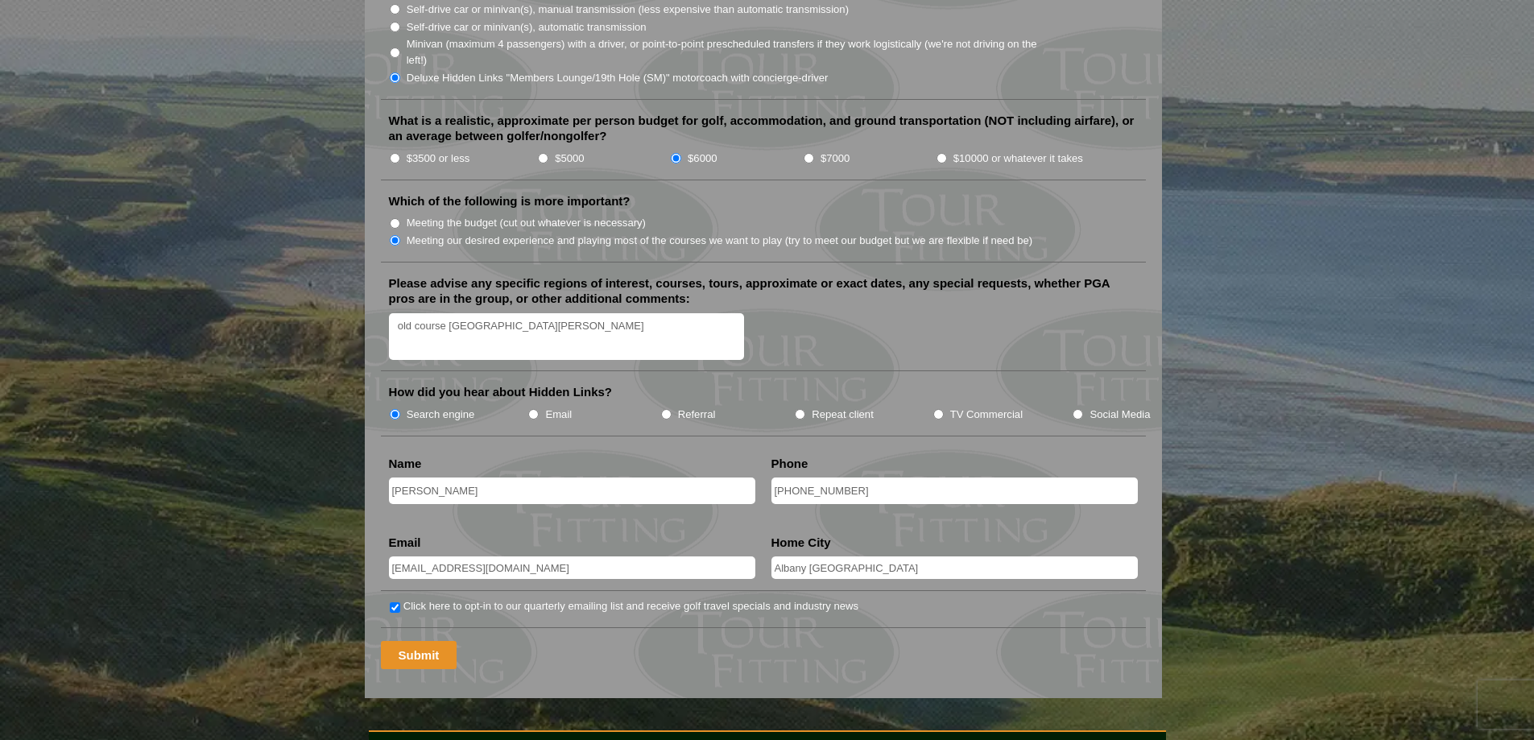
click at [416, 641] on input "Submit" at bounding box center [419, 655] width 76 height 28
